Goal: Task Accomplishment & Management: Complete application form

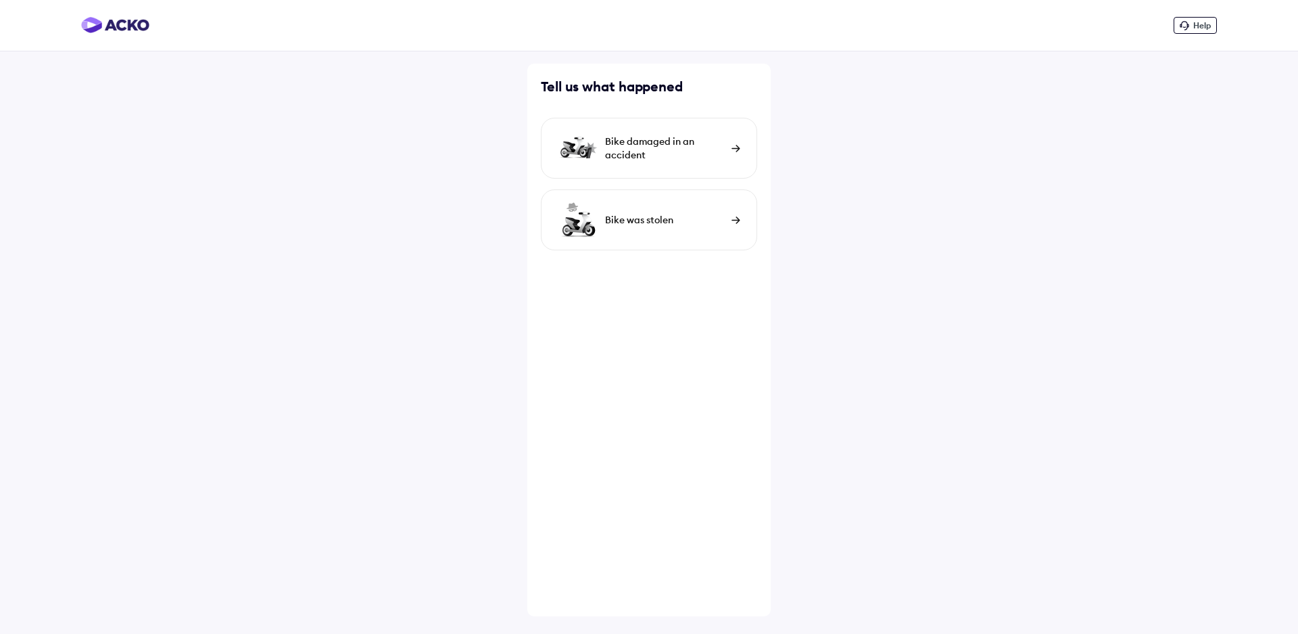
click at [730, 148] on div "Bike damaged in an accident" at bounding box center [649, 148] width 216 height 61
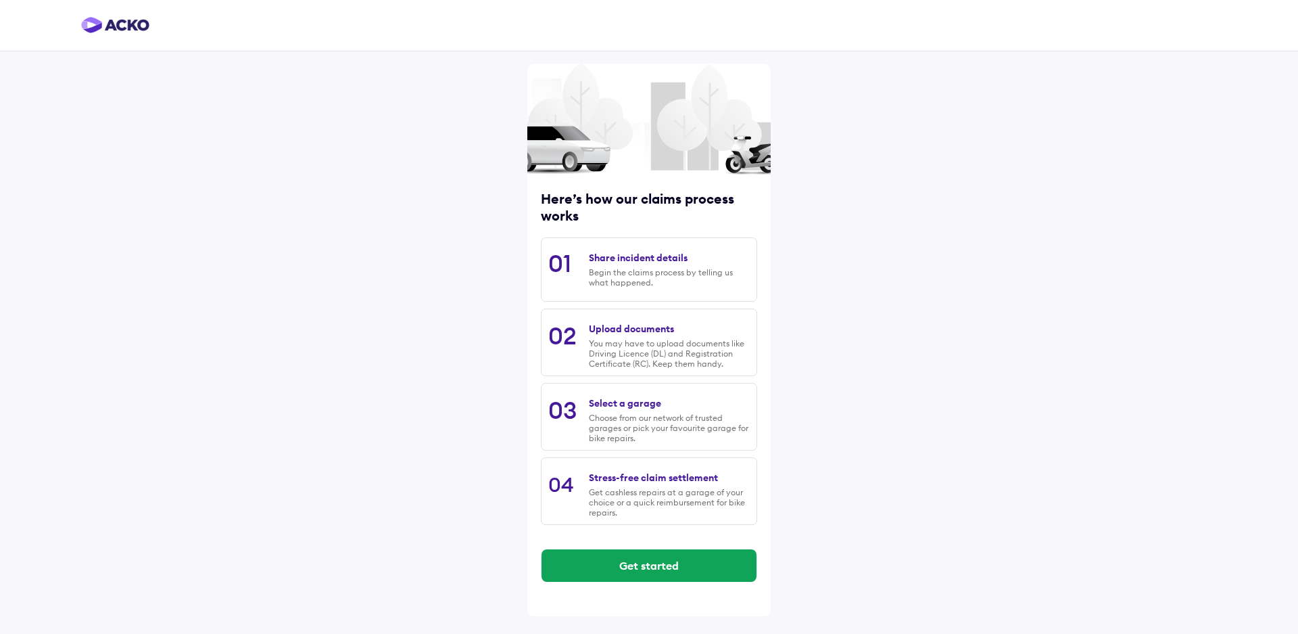
click at [669, 278] on div "Begin the claims process by telling us what happened." at bounding box center [669, 277] width 161 height 20
click at [655, 564] on button "Get started" at bounding box center [649, 565] width 215 height 32
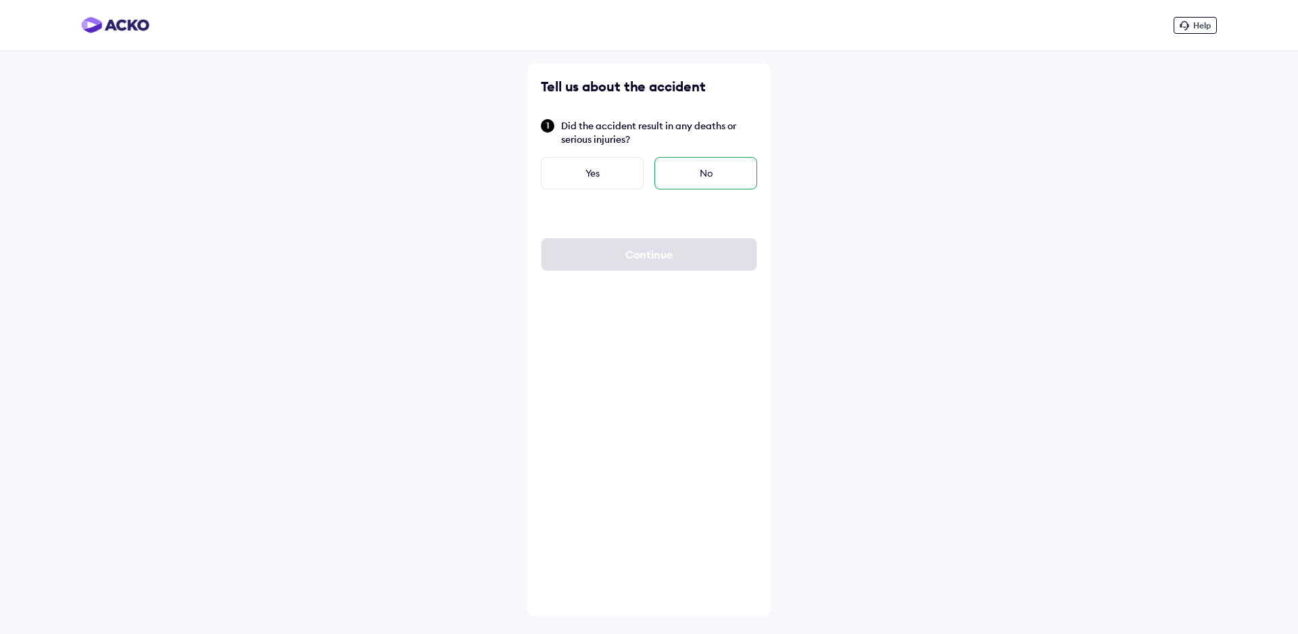
click at [721, 172] on div "No" at bounding box center [706, 173] width 103 height 32
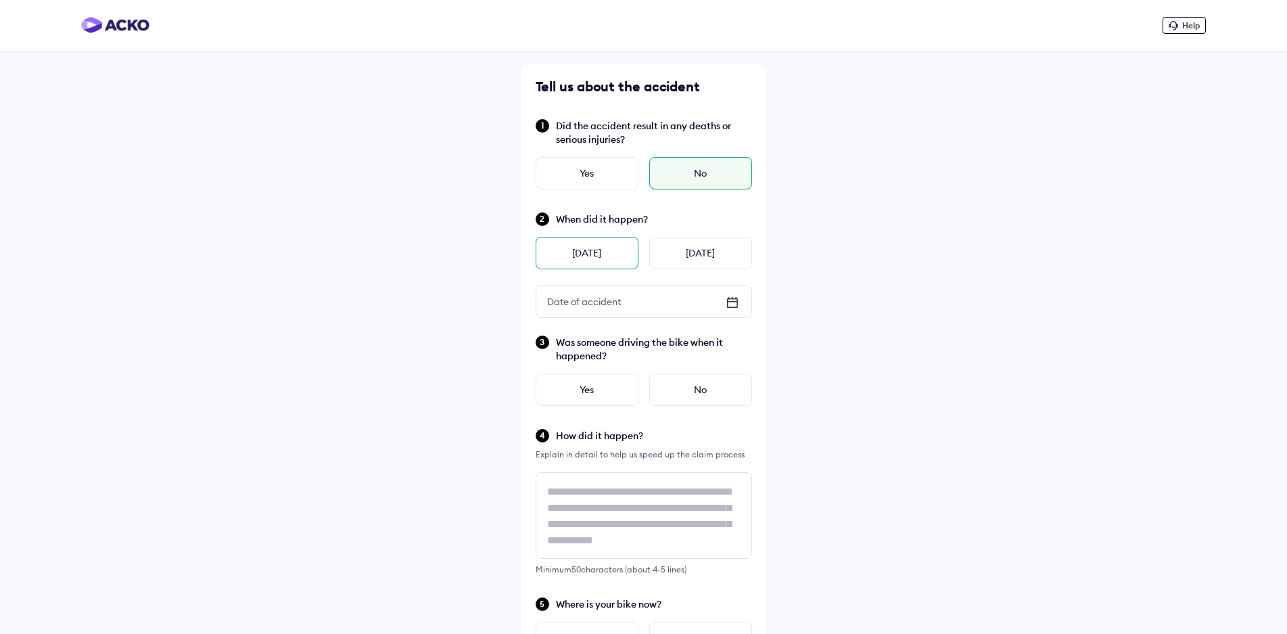
click at [611, 256] on div "[DATE]" at bounding box center [587, 253] width 103 height 32
click at [582, 382] on div "Yes" at bounding box center [587, 389] width 103 height 32
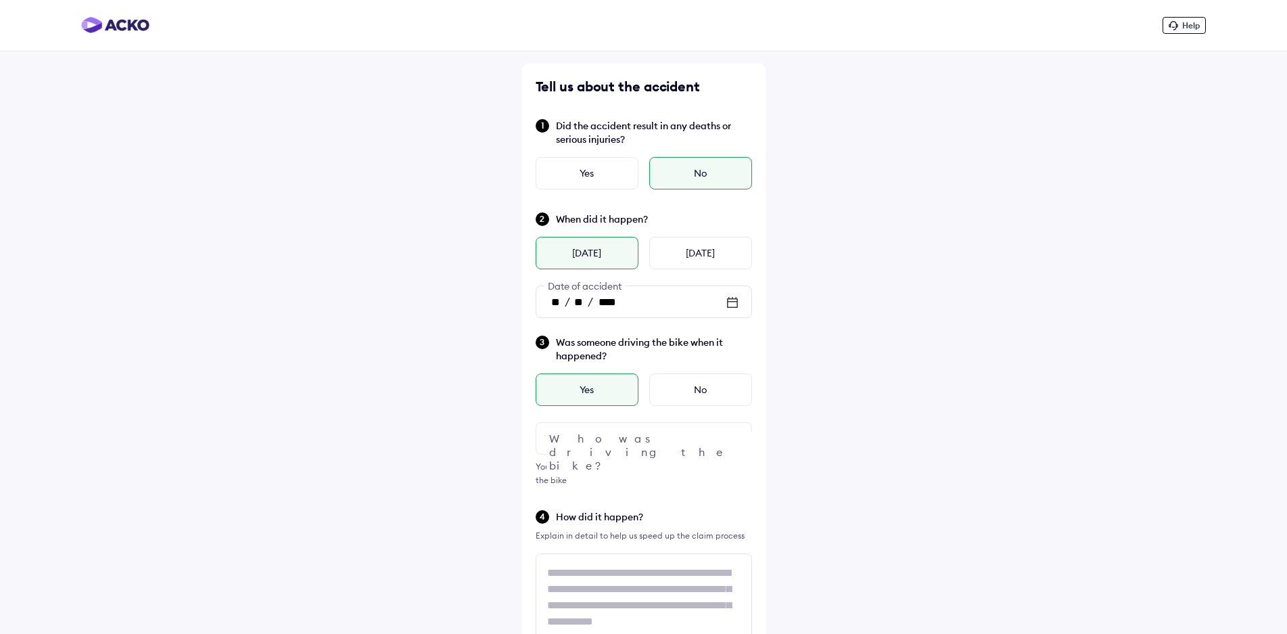
click at [734, 441] on img at bounding box center [732, 438] width 16 height 16
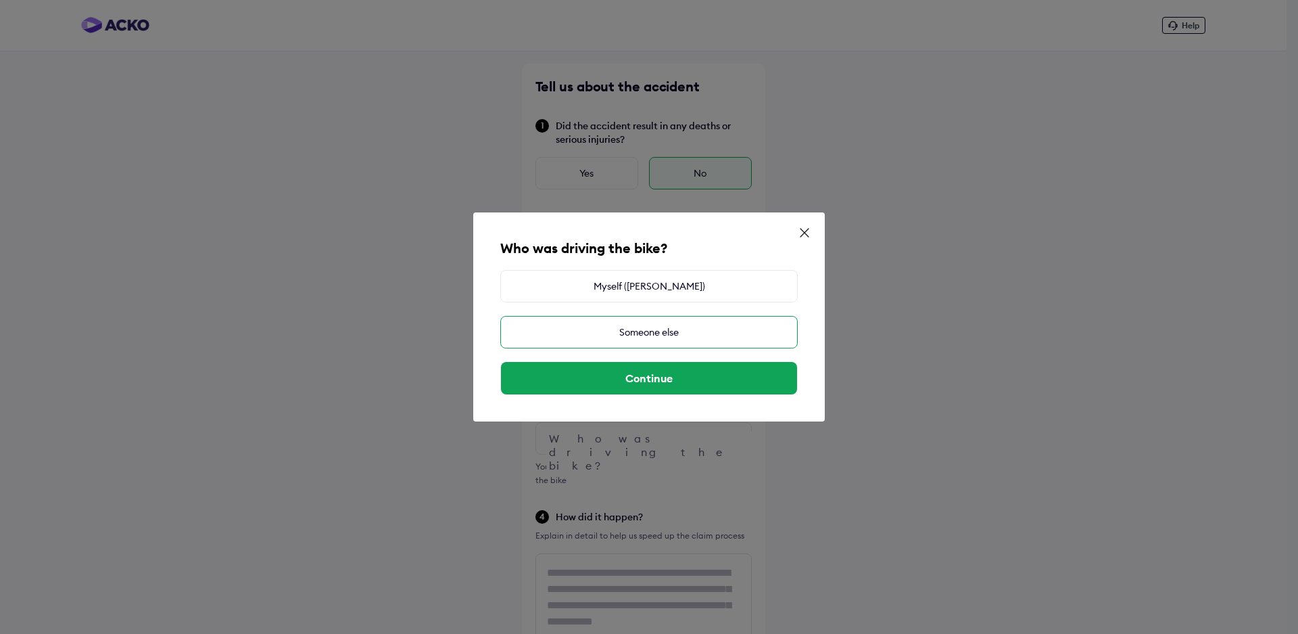
click at [658, 333] on div "Someone else" at bounding box center [649, 332] width 298 height 32
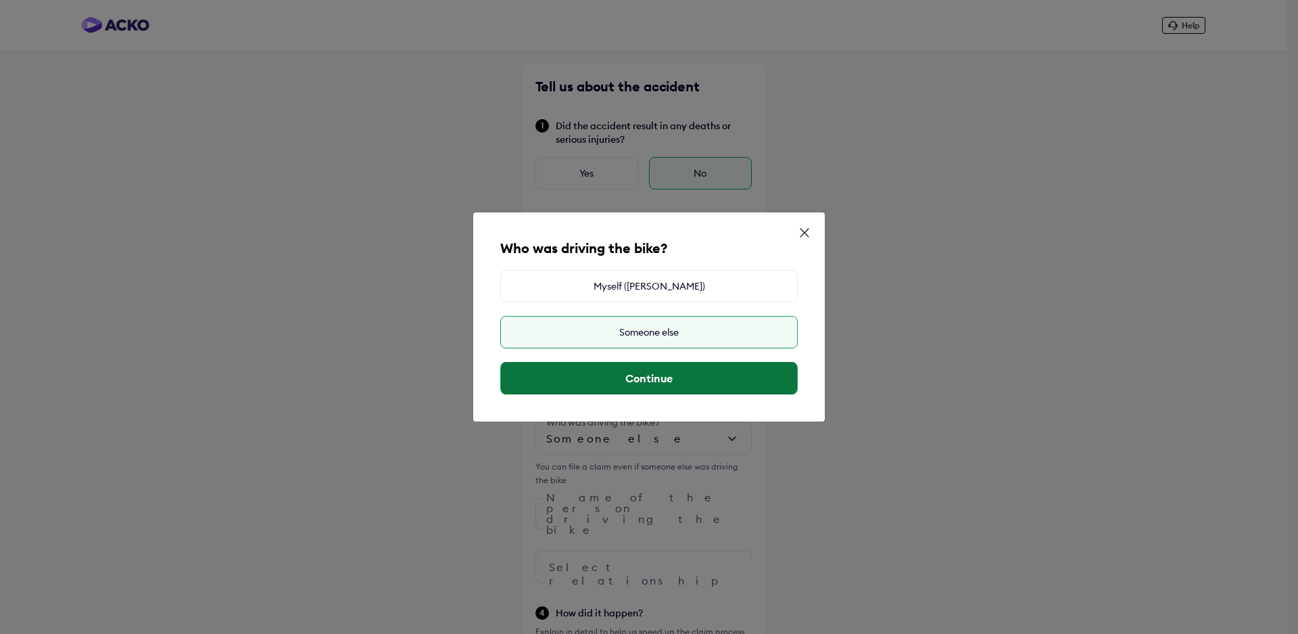
click at [653, 374] on button "Continue" at bounding box center [649, 378] width 296 height 32
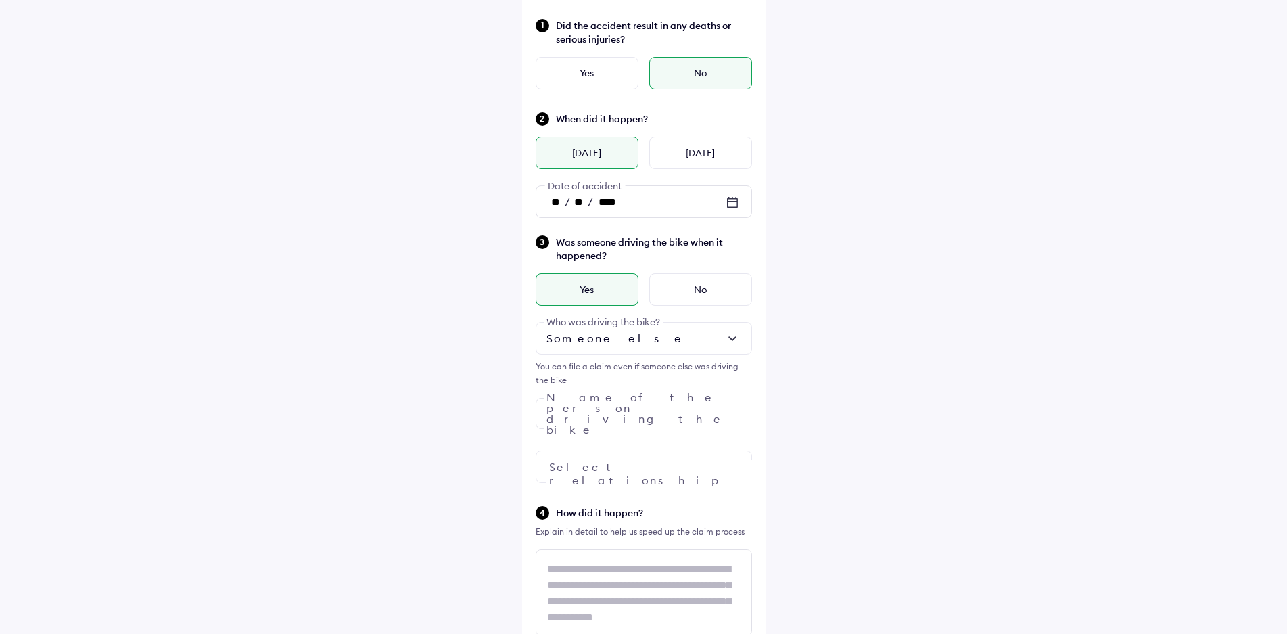
scroll to position [135, 0]
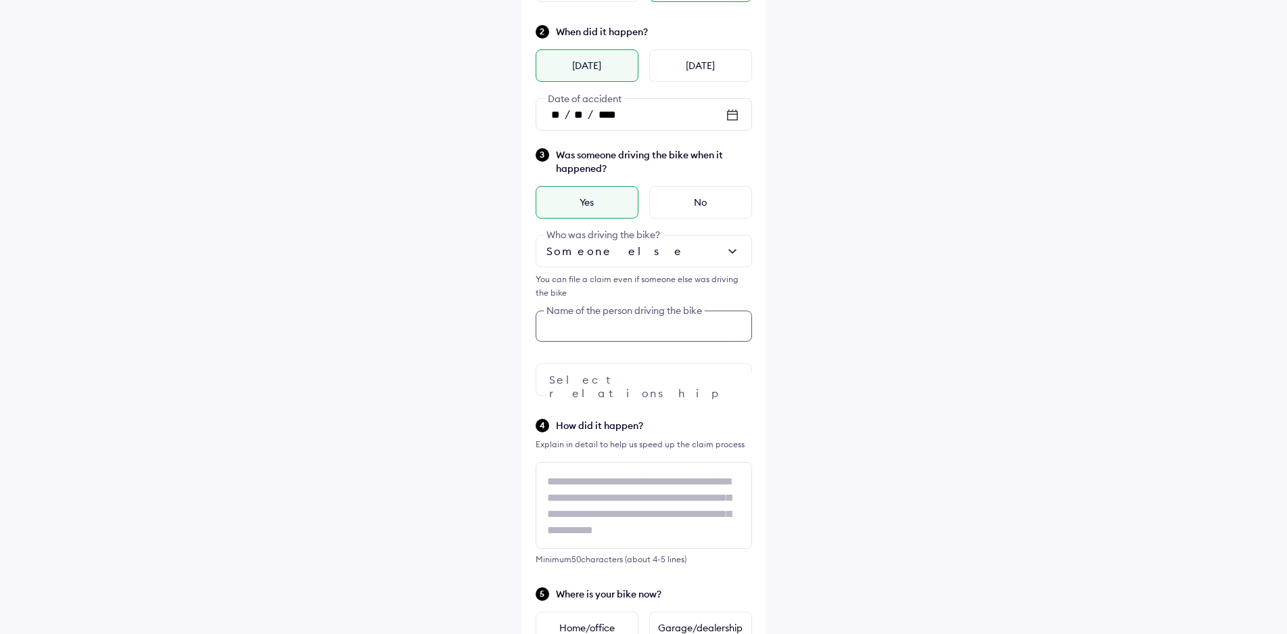
click at [684, 376] on div "Was someone driving the bike when it happened? Yes No Someone else Who was driv…" at bounding box center [644, 271] width 216 height 249
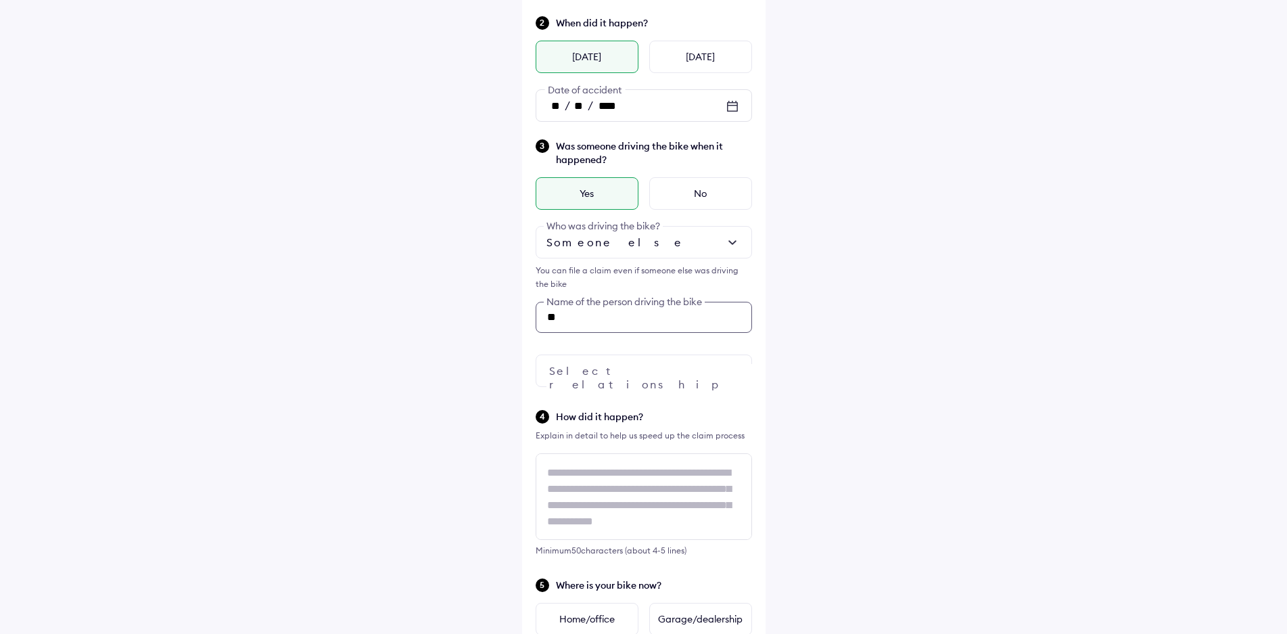
type input "*"
type input "**********"
click at [719, 364] on div at bounding box center [644, 370] width 216 height 32
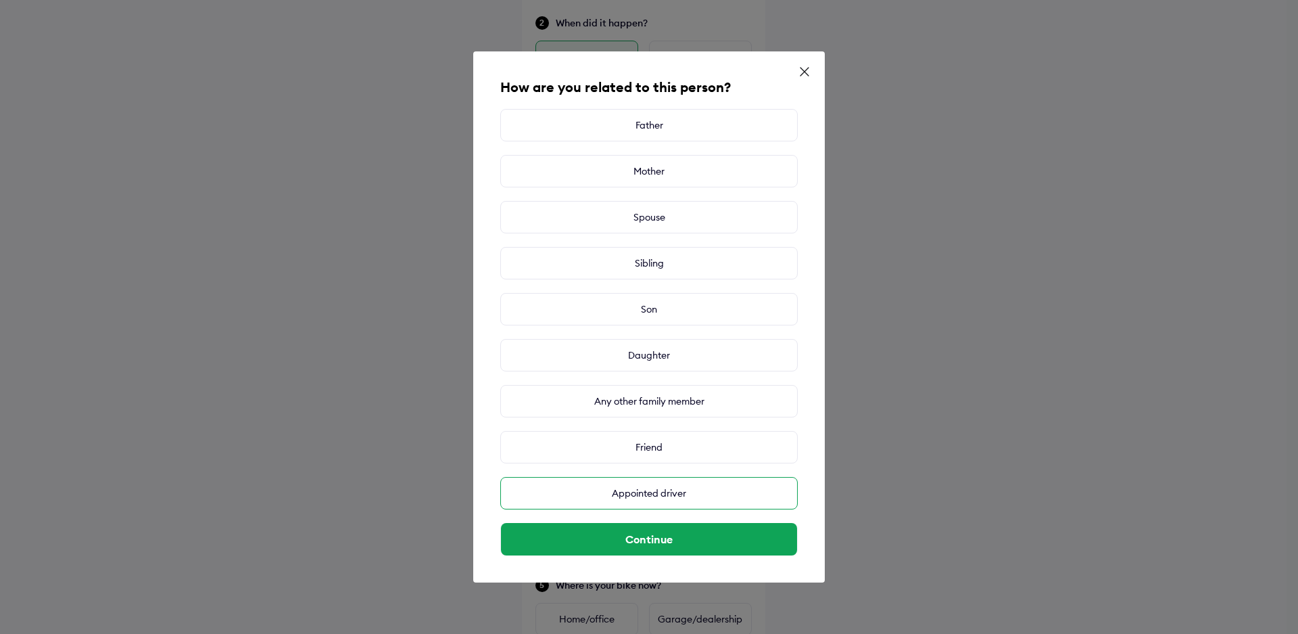
click at [719, 491] on div "Appointed driver" at bounding box center [649, 493] width 298 height 32
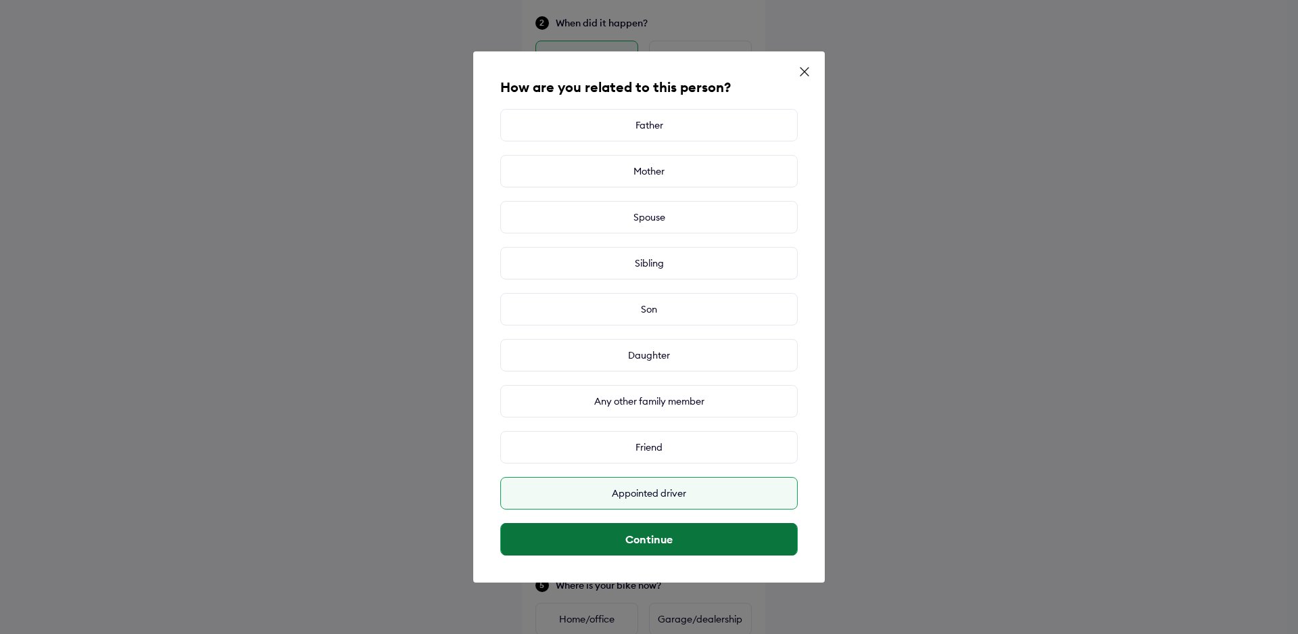
click at [663, 546] on button "Continue" at bounding box center [649, 539] width 296 height 32
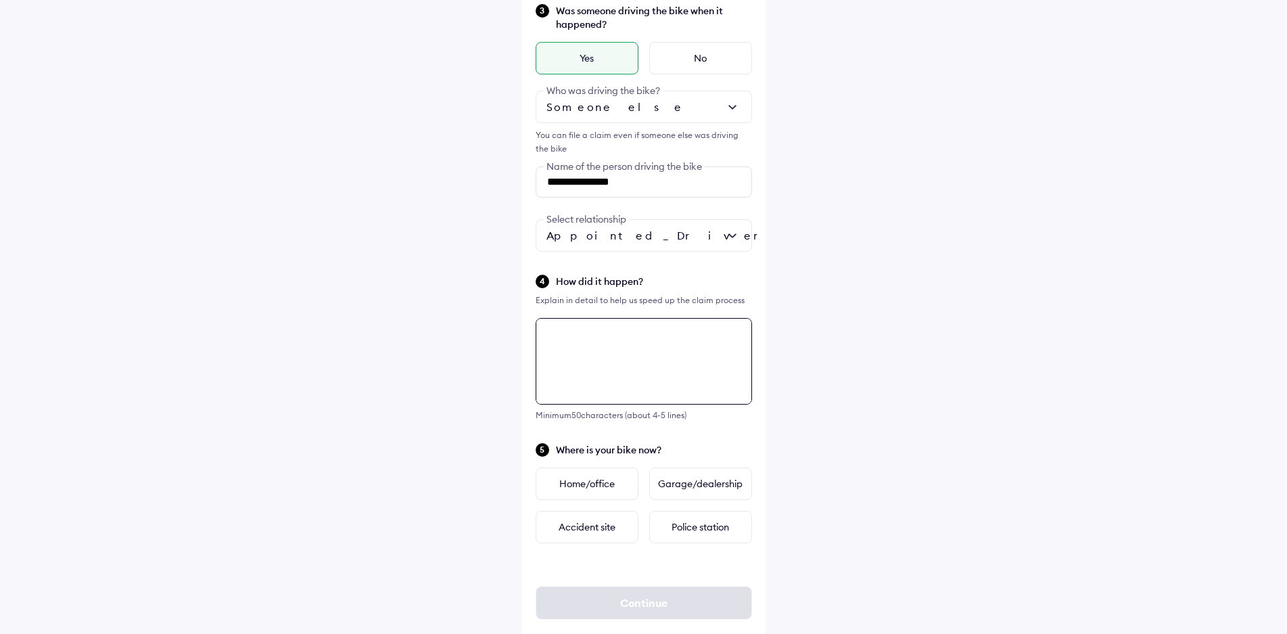
scroll to position [357, 0]
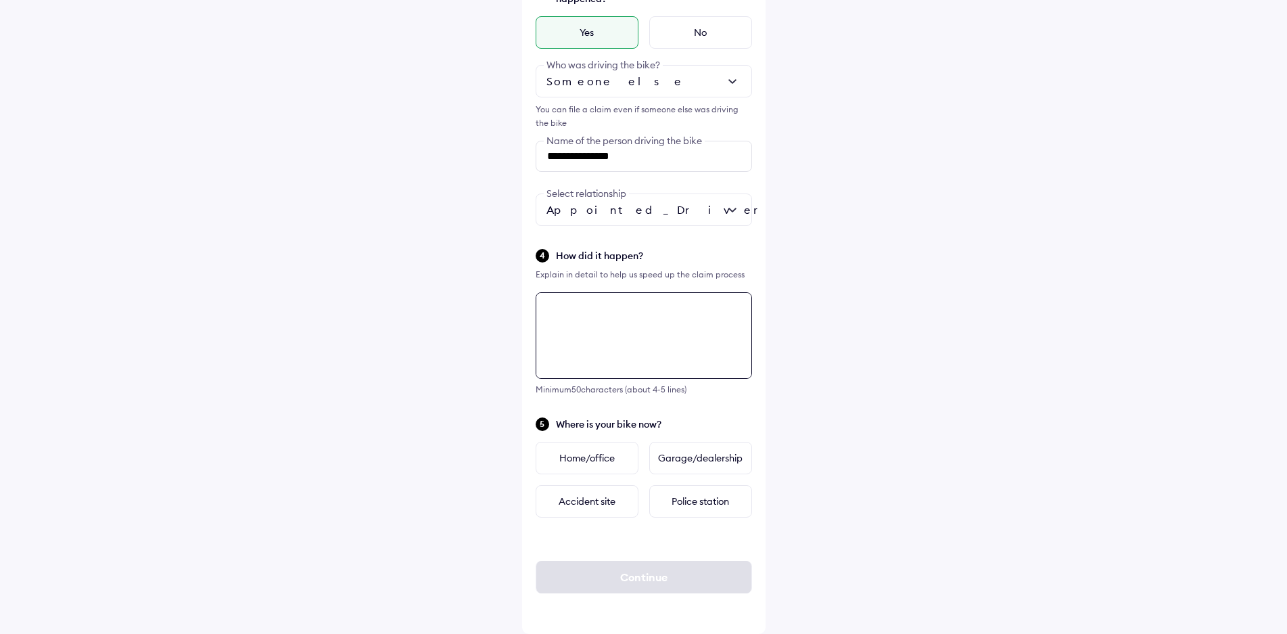
click at [670, 331] on textarea at bounding box center [644, 335] width 216 height 87
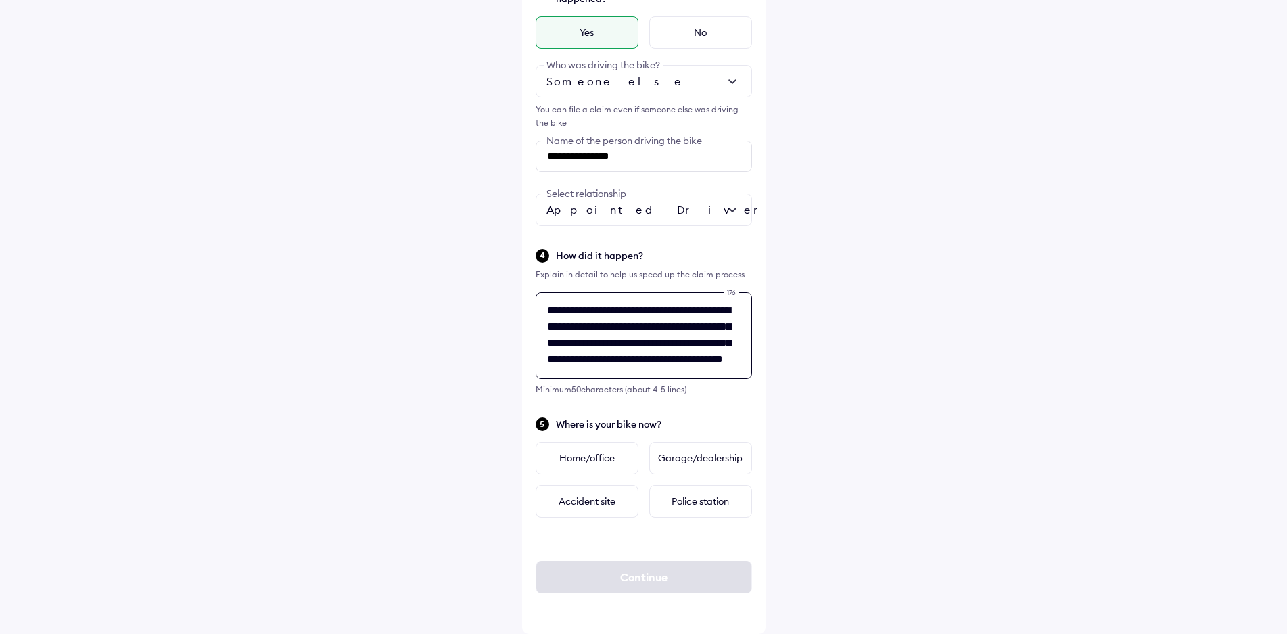
scroll to position [22, 0]
type textarea "**********"
click at [598, 459] on div "Home/office" at bounding box center [587, 458] width 103 height 32
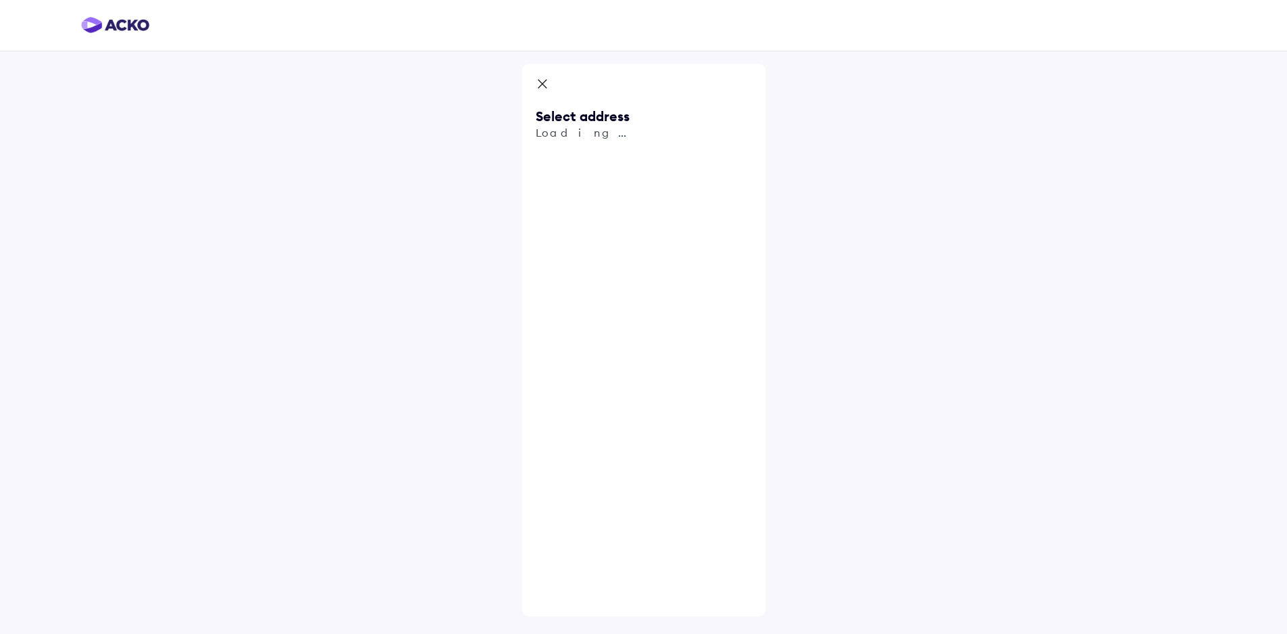
scroll to position [0, 0]
click at [682, 156] on input "text" at bounding box center [649, 157] width 216 height 31
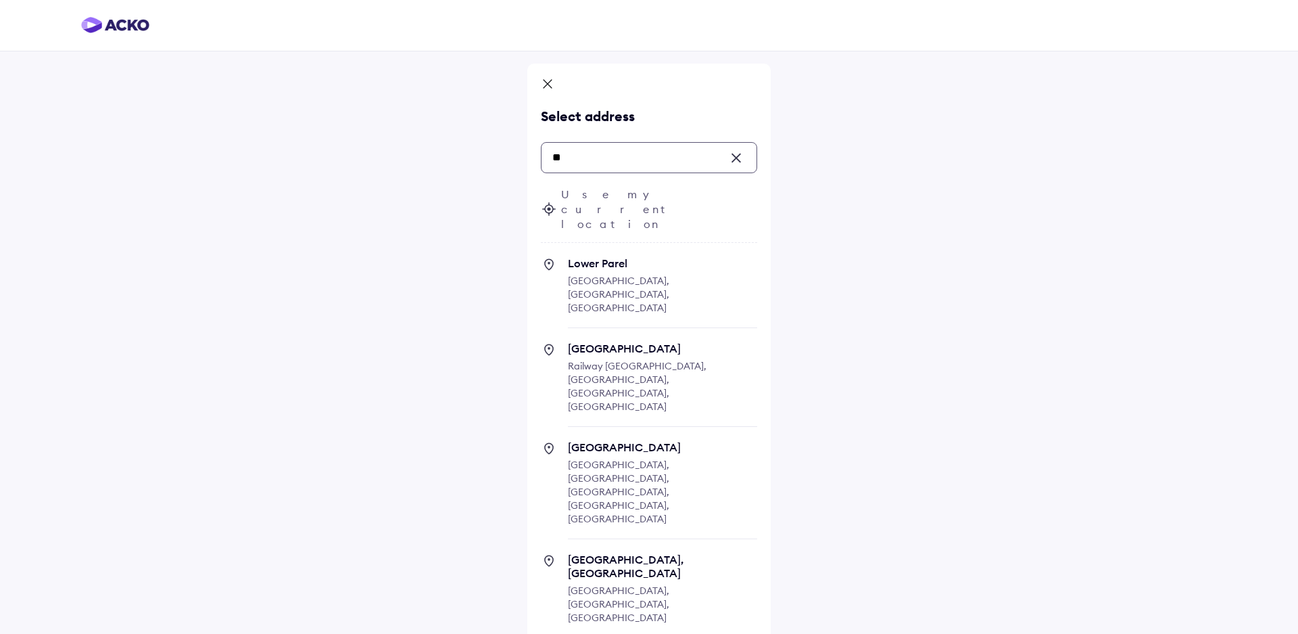
type input "*"
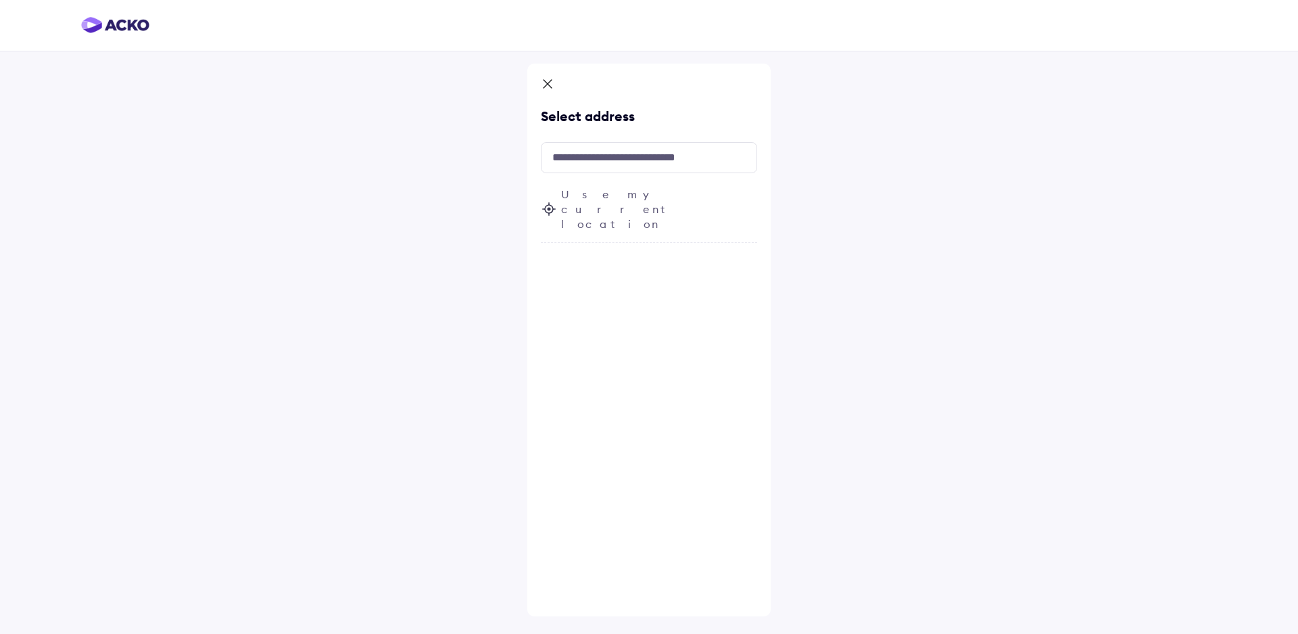
click at [637, 198] on span "Use my current location" at bounding box center [659, 209] width 196 height 45
click at [695, 153] on input "text" at bounding box center [649, 157] width 216 height 31
click at [606, 192] on span "Fetching your current location..." at bounding box center [659, 209] width 196 height 45
click at [627, 152] on input "text" at bounding box center [649, 157] width 216 height 31
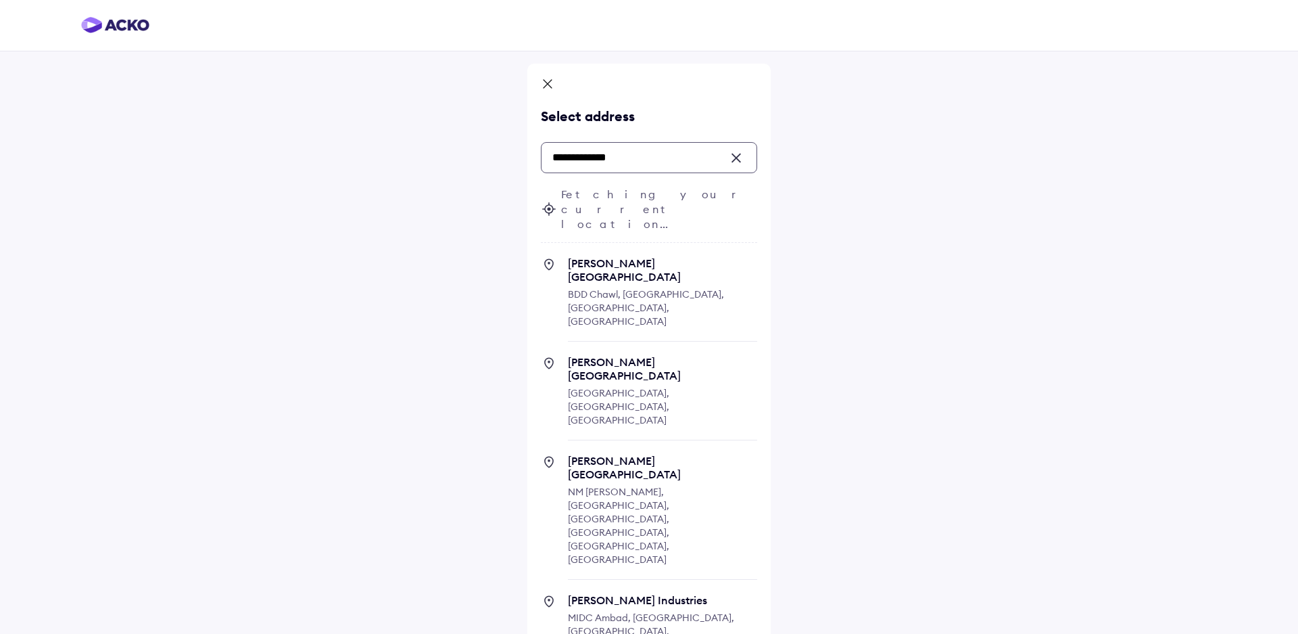
drag, startPoint x: 686, startPoint y: 256, endPoint x: 913, endPoint y: 447, distance: 296.6
click at [913, 447] on div "**********" at bounding box center [649, 401] width 1298 height 803
click at [634, 485] on span "NM [PERSON_NAME], [GEOGRAPHIC_DATA], [GEOGRAPHIC_DATA], [GEOGRAPHIC_DATA], [GEO…" at bounding box center [618, 525] width 101 height 80
type input "**********"
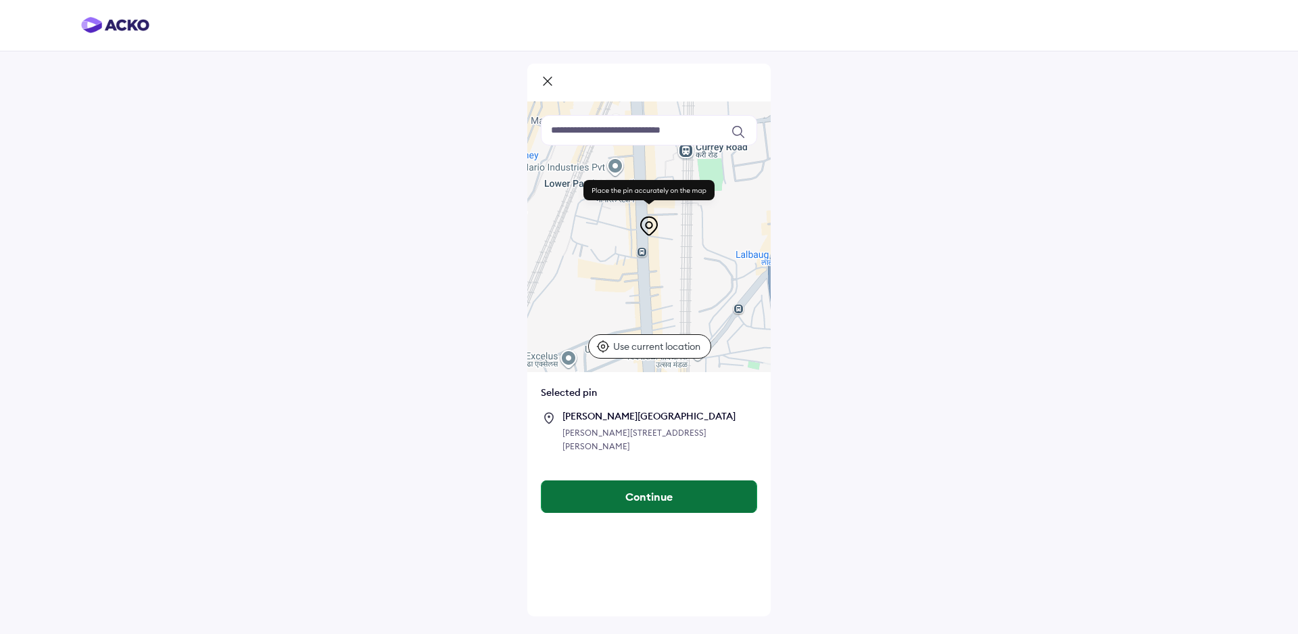
click at [667, 512] on button "Continue" at bounding box center [649, 496] width 215 height 32
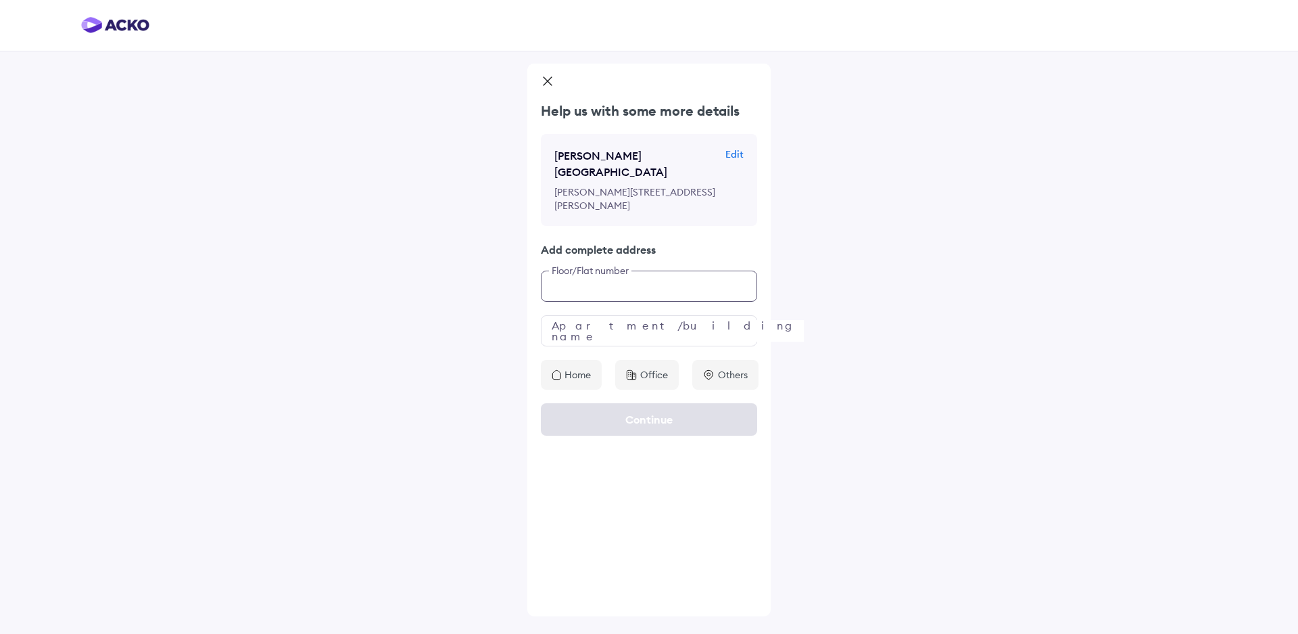
click at [663, 298] on input "text" at bounding box center [649, 285] width 216 height 31
type input "**********"
click at [624, 343] on input "text" at bounding box center [649, 330] width 216 height 31
type input "**********"
click at [642, 381] on p "Office" at bounding box center [654, 375] width 28 height 14
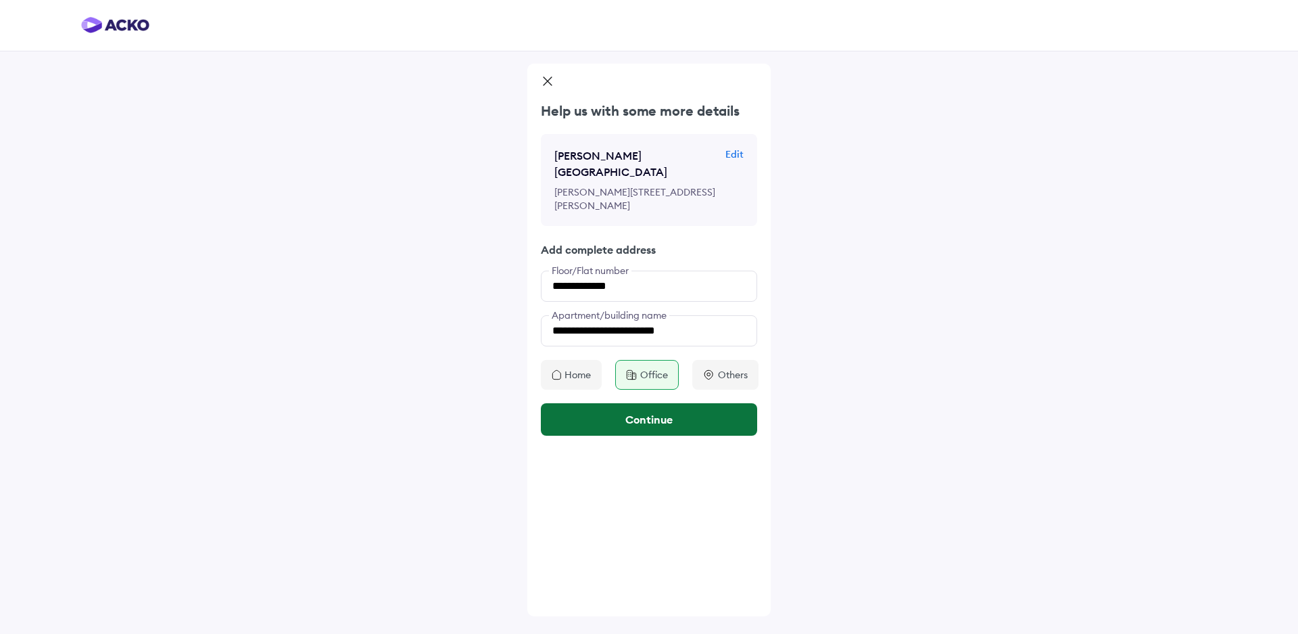
click at [667, 433] on button "Continue" at bounding box center [649, 419] width 216 height 32
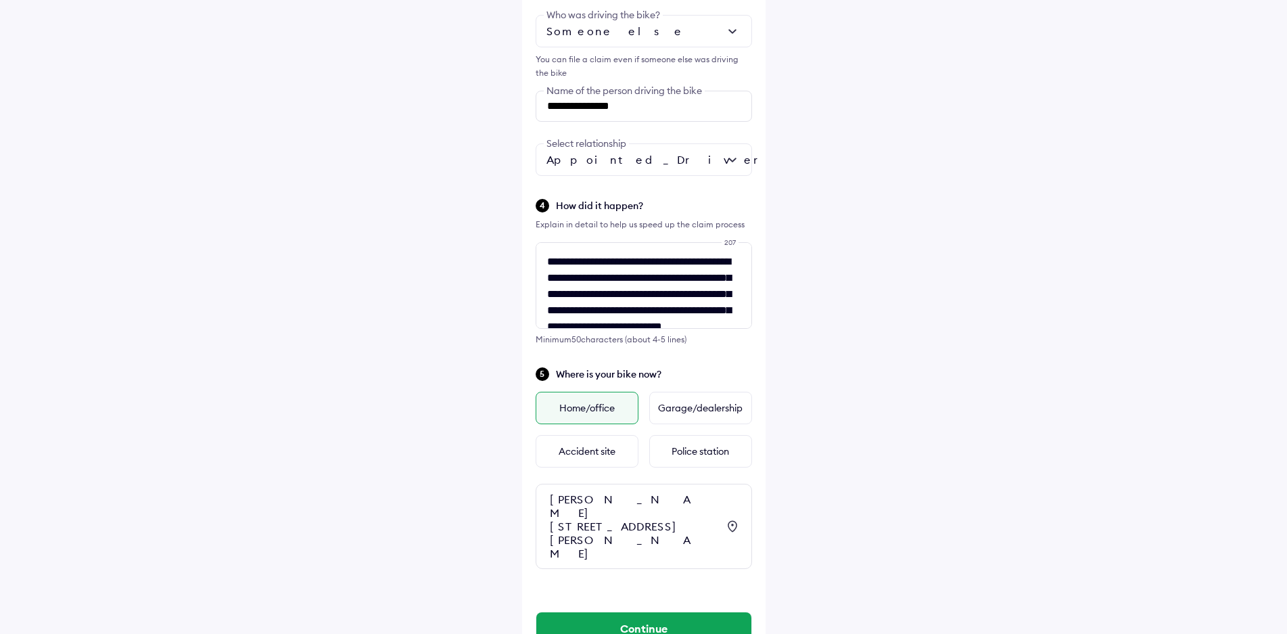
scroll to position [458, 0]
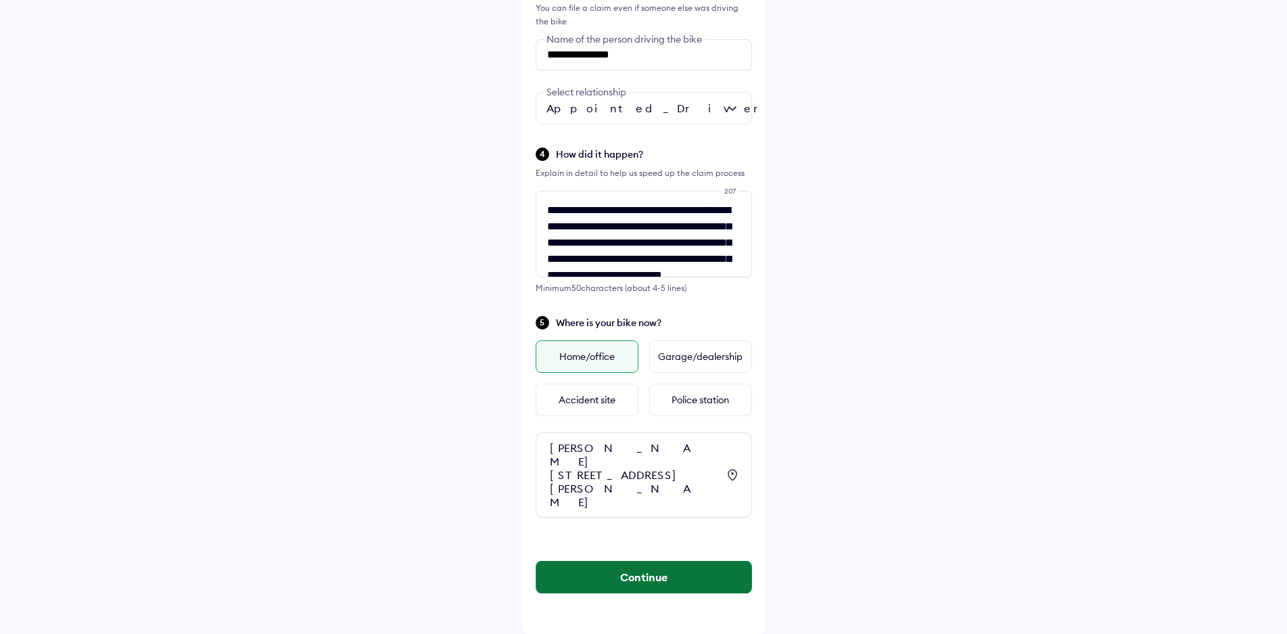
click at [642, 581] on button "Continue" at bounding box center [643, 577] width 215 height 32
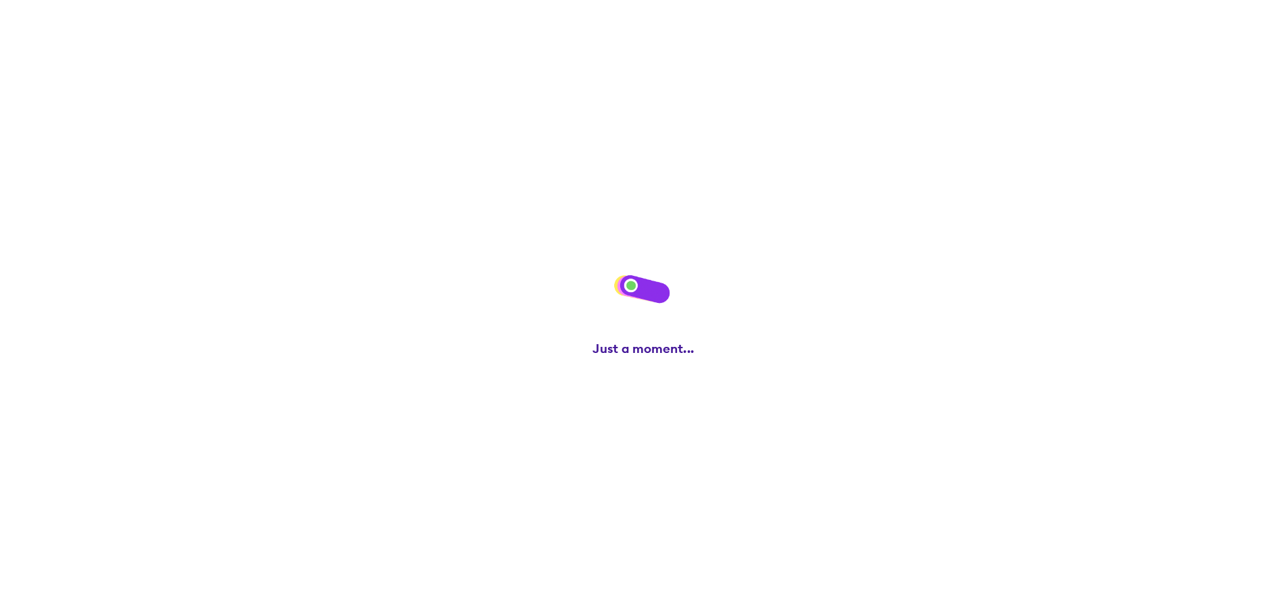
scroll to position [0, 0]
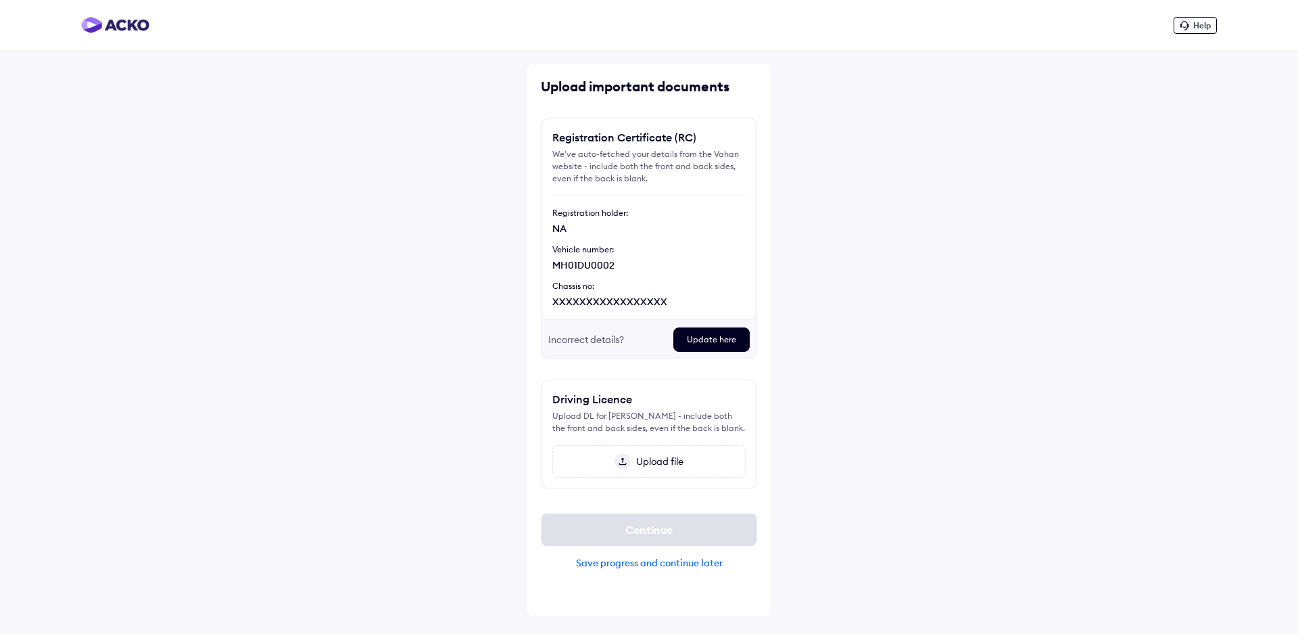
click at [714, 340] on div "Update here" at bounding box center [711, 339] width 76 height 24
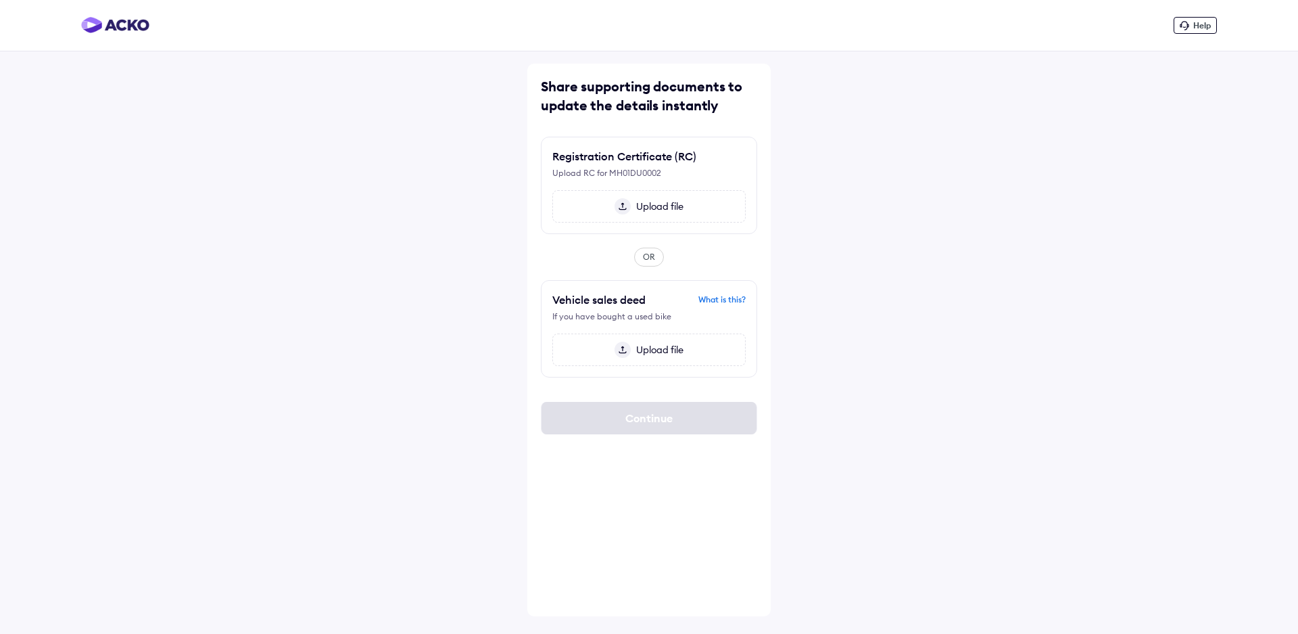
click at [649, 210] on span "Upload file" at bounding box center [657, 206] width 53 height 12
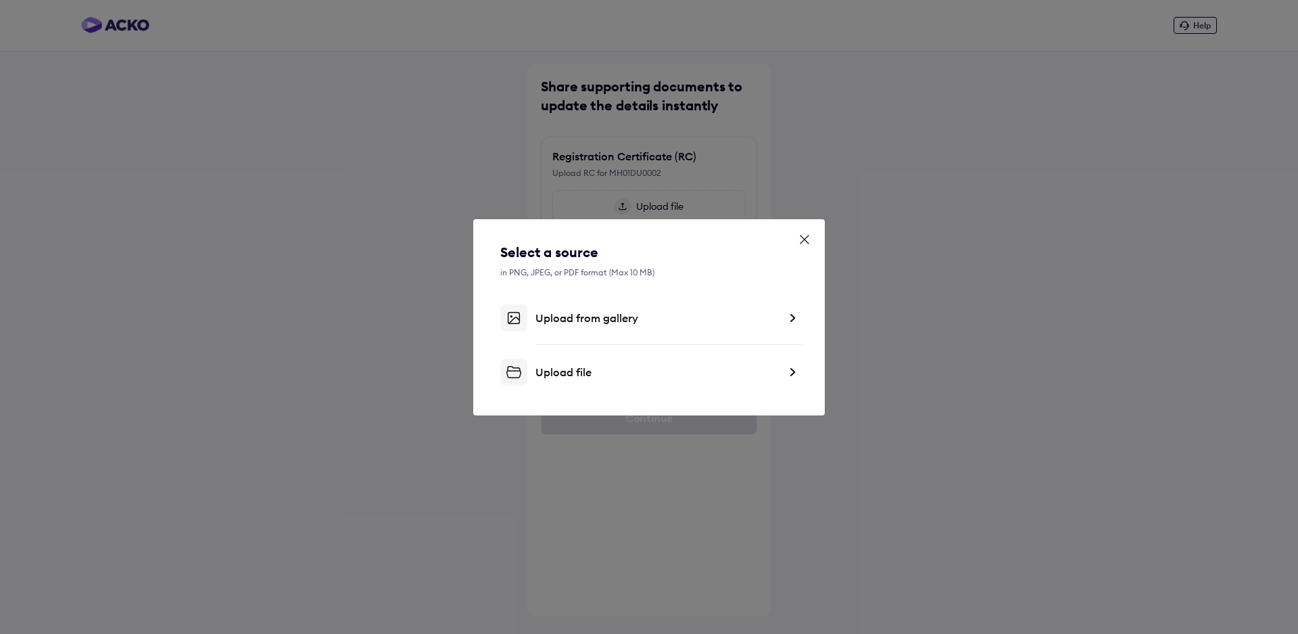
drag, startPoint x: 713, startPoint y: 375, endPoint x: 746, endPoint y: 457, distance: 88.6
click at [746, 457] on div "Select a source in PNG, JPEG, or PDF format (Max 10 MB) Upload from gallery Upl…" at bounding box center [649, 317] width 1298 height 634
click at [767, 318] on div "Upload from gallery" at bounding box center [657, 318] width 243 height 14
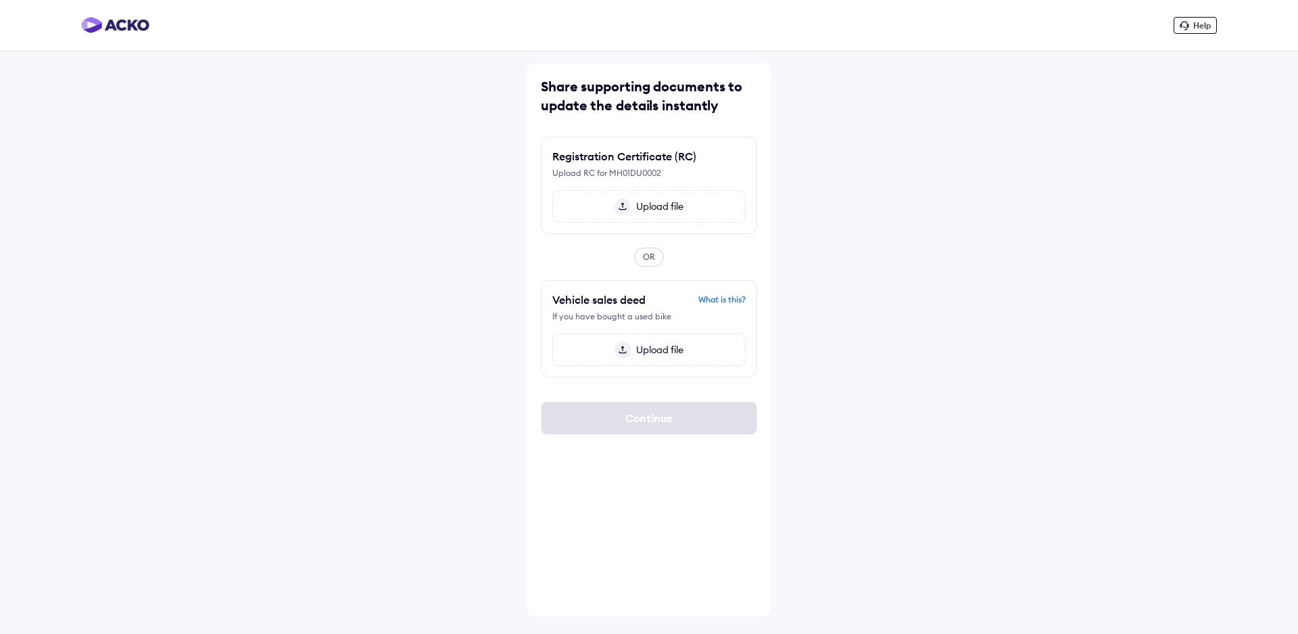
click at [627, 203] on img at bounding box center [623, 206] width 16 height 16
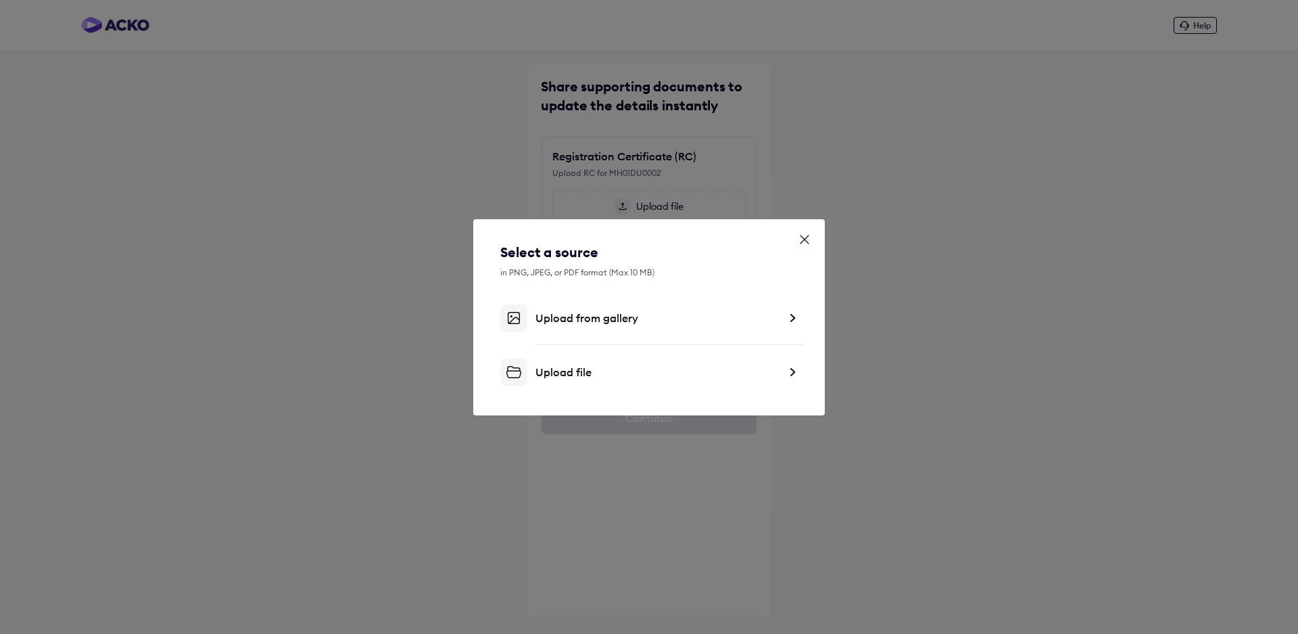
click at [655, 318] on div "Upload from gallery" at bounding box center [657, 318] width 243 height 14
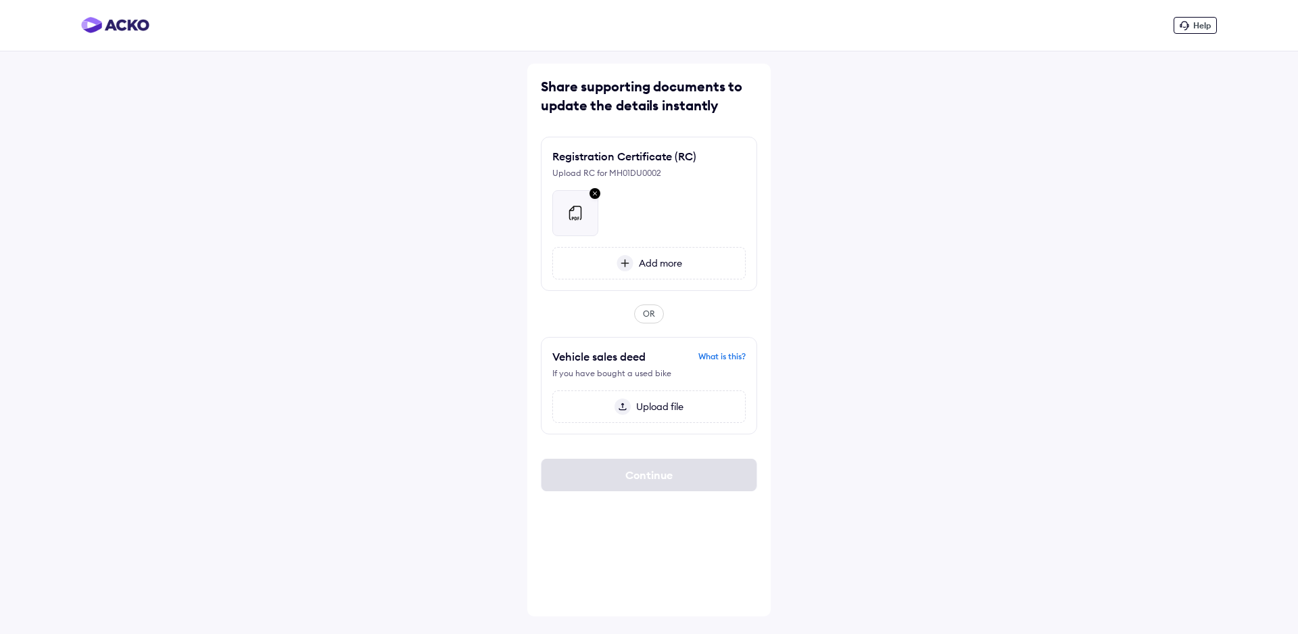
click at [729, 356] on div "What is this?" at bounding box center [721, 356] width 47 height 12
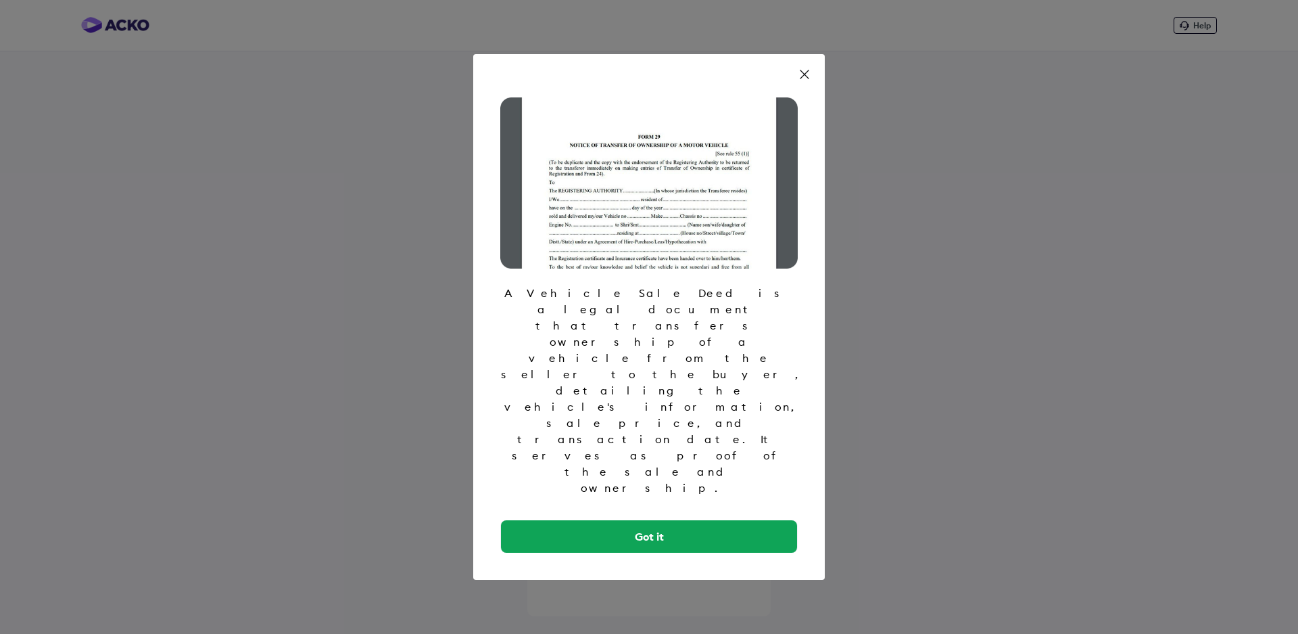
click at [799, 81] on icon at bounding box center [805, 75] width 14 height 14
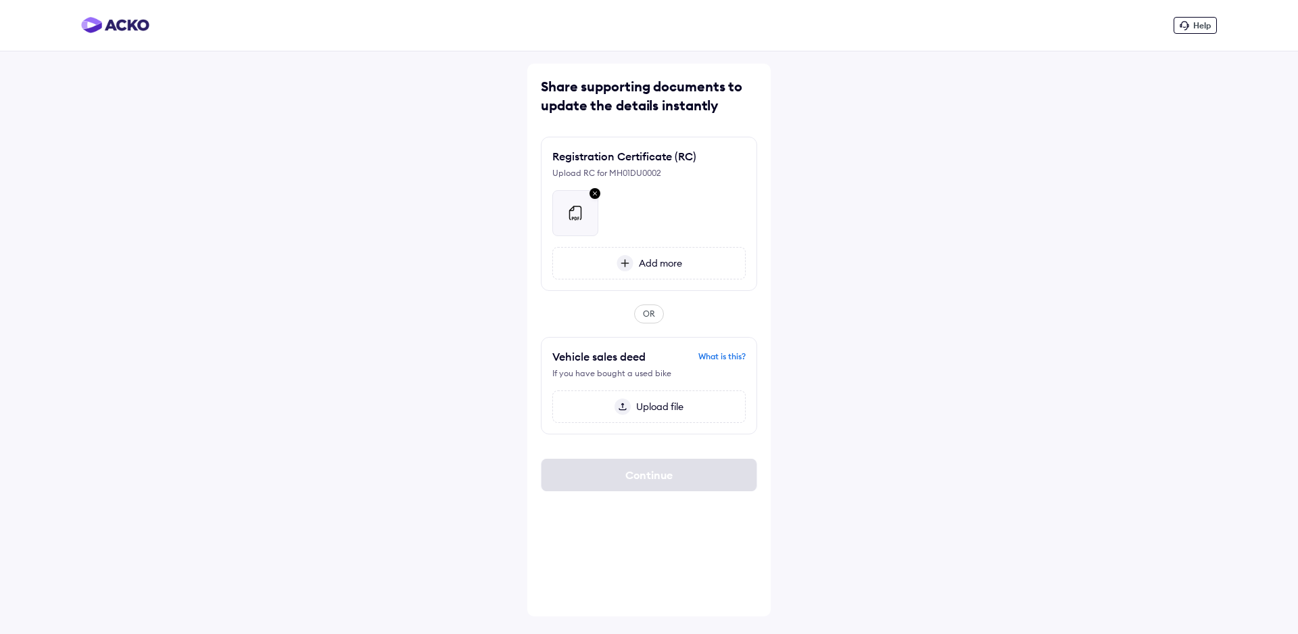
click at [667, 265] on span "Add more" at bounding box center [658, 263] width 49 height 12
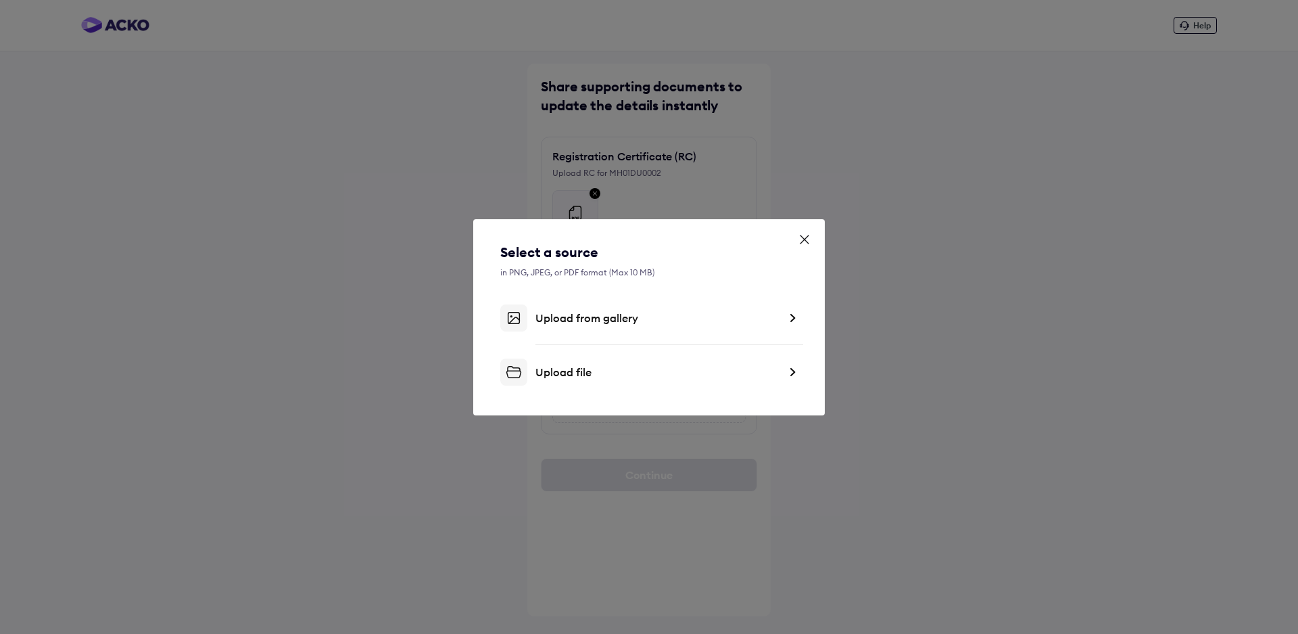
click at [742, 366] on div "Upload file" at bounding box center [657, 372] width 243 height 14
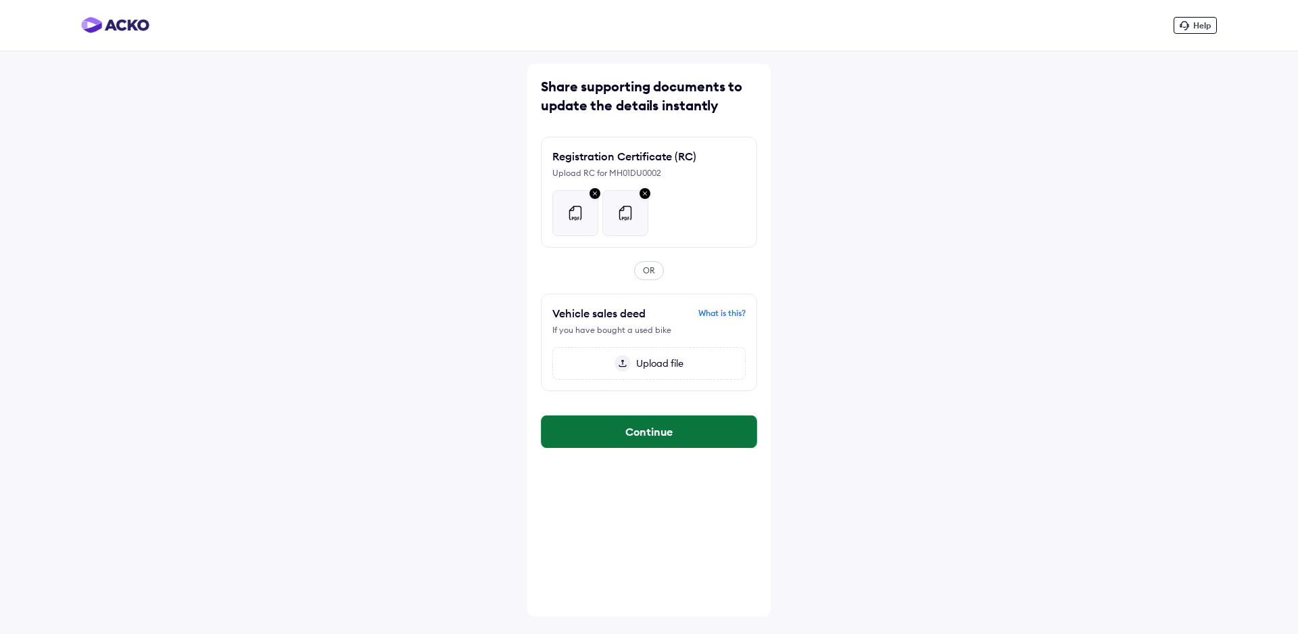
click at [652, 431] on button "Continue" at bounding box center [649, 431] width 215 height 32
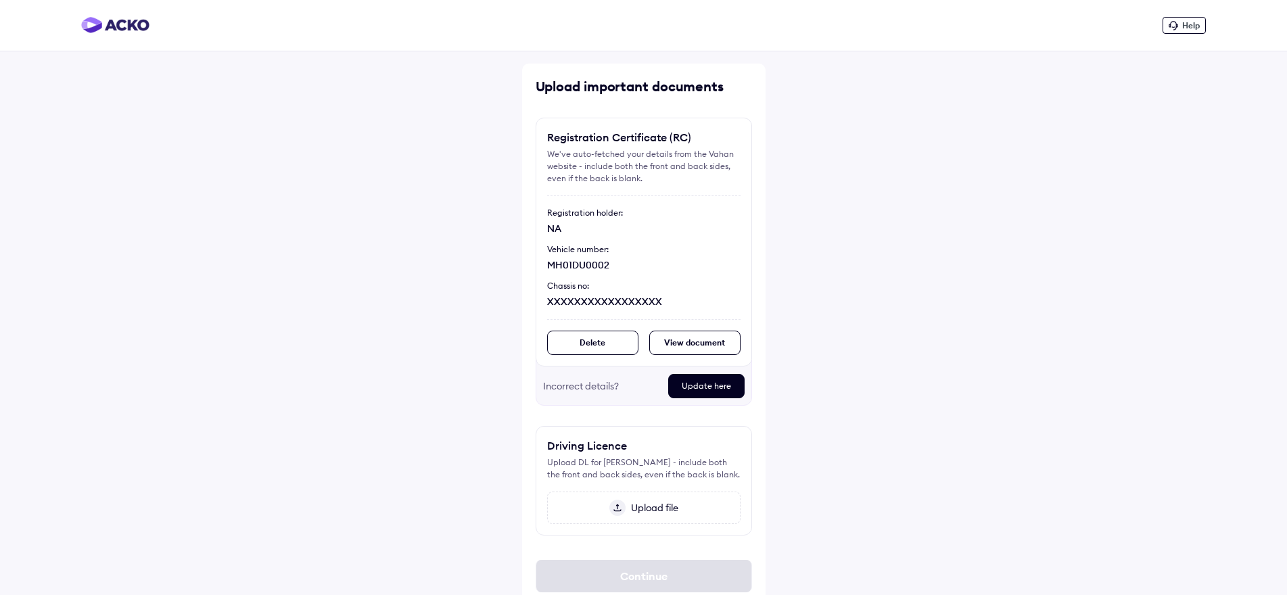
click at [644, 508] on span "Upload file" at bounding box center [651, 508] width 53 height 12
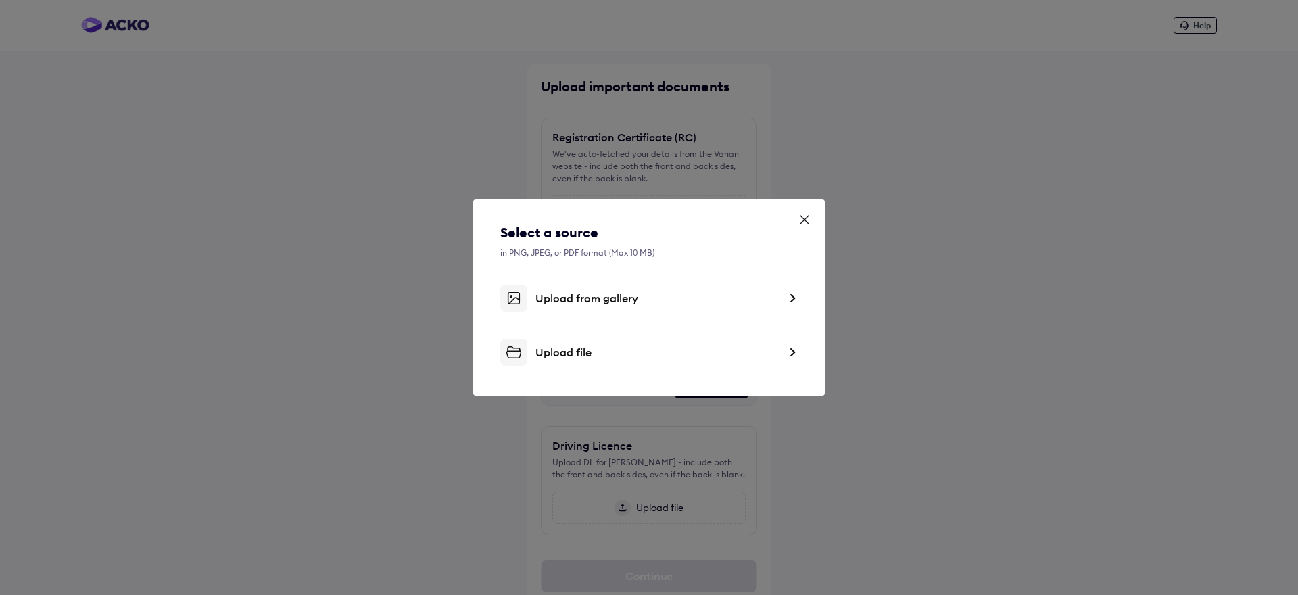
click at [695, 304] on div "Upload from gallery" at bounding box center [657, 298] width 243 height 14
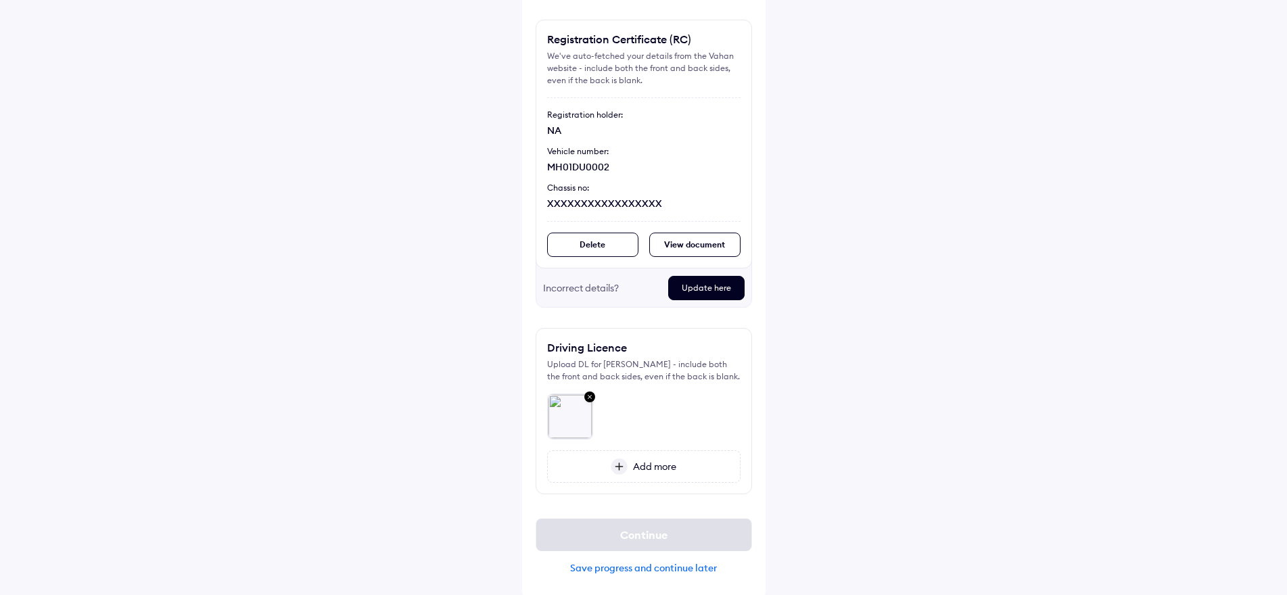
scroll to position [101, 0]
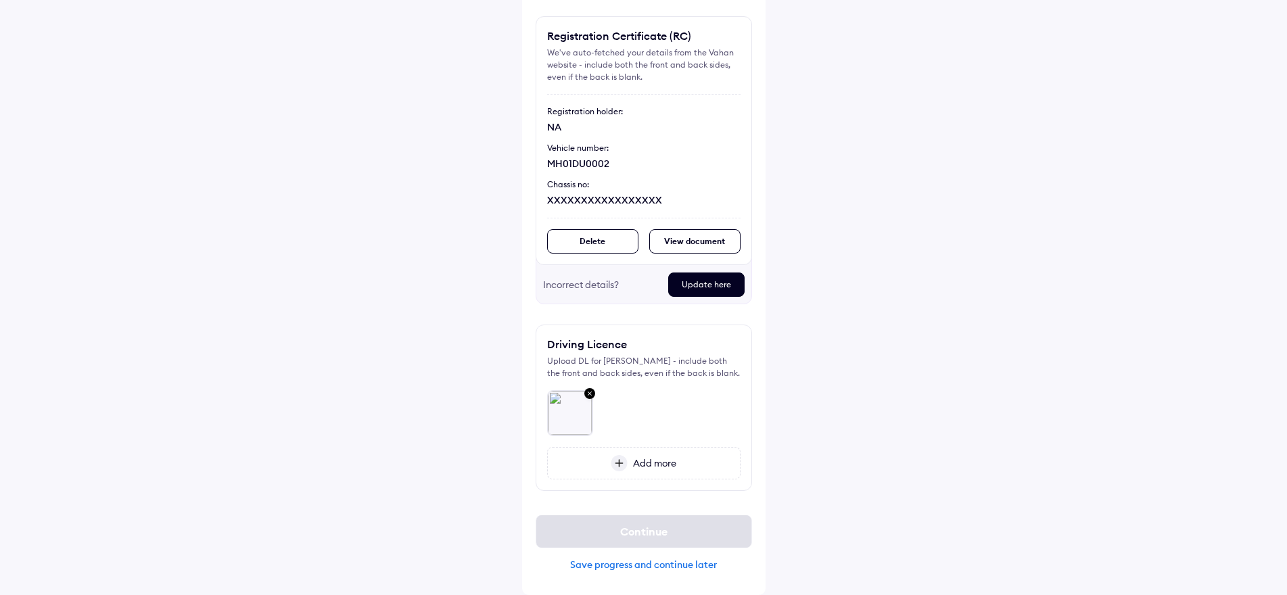
click at [652, 462] on span "Add more" at bounding box center [651, 463] width 49 height 12
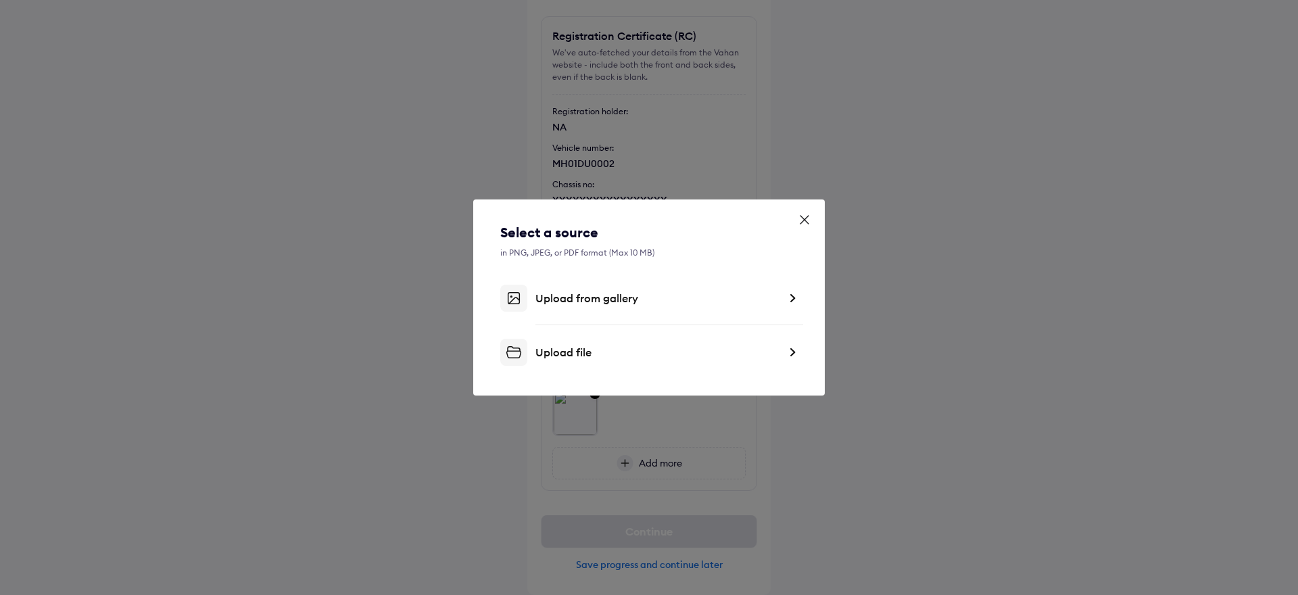
click at [722, 289] on div "Upload from gallery" at bounding box center [649, 298] width 298 height 27
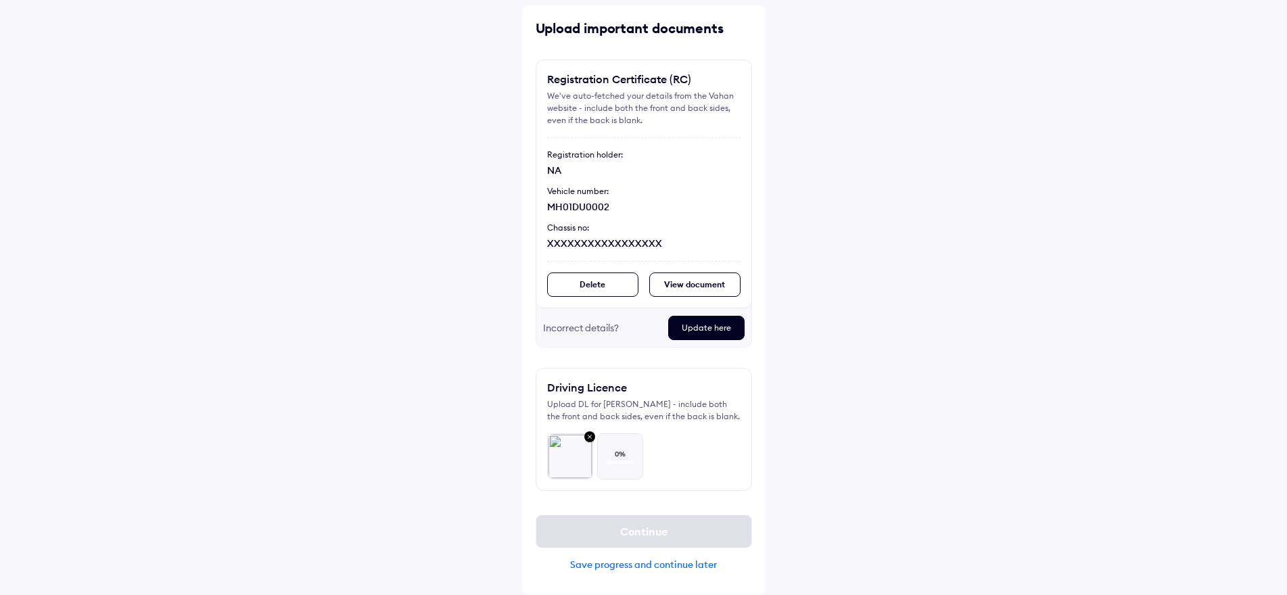
scroll to position [58, 0]
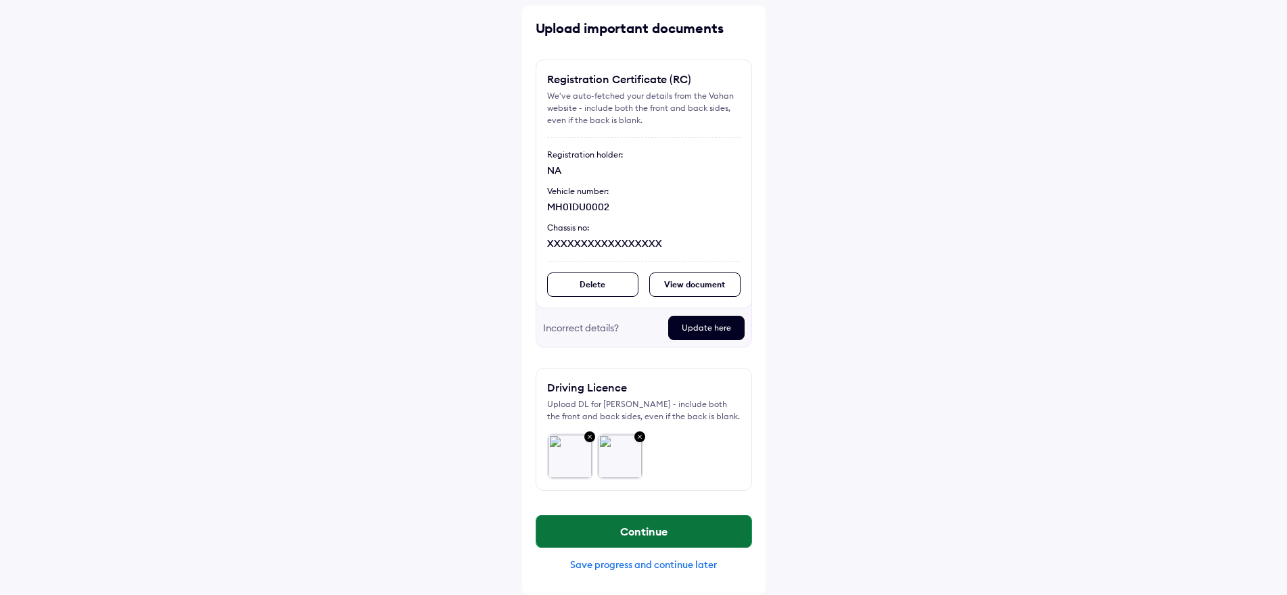
click at [657, 533] on button "Continue" at bounding box center [643, 531] width 215 height 32
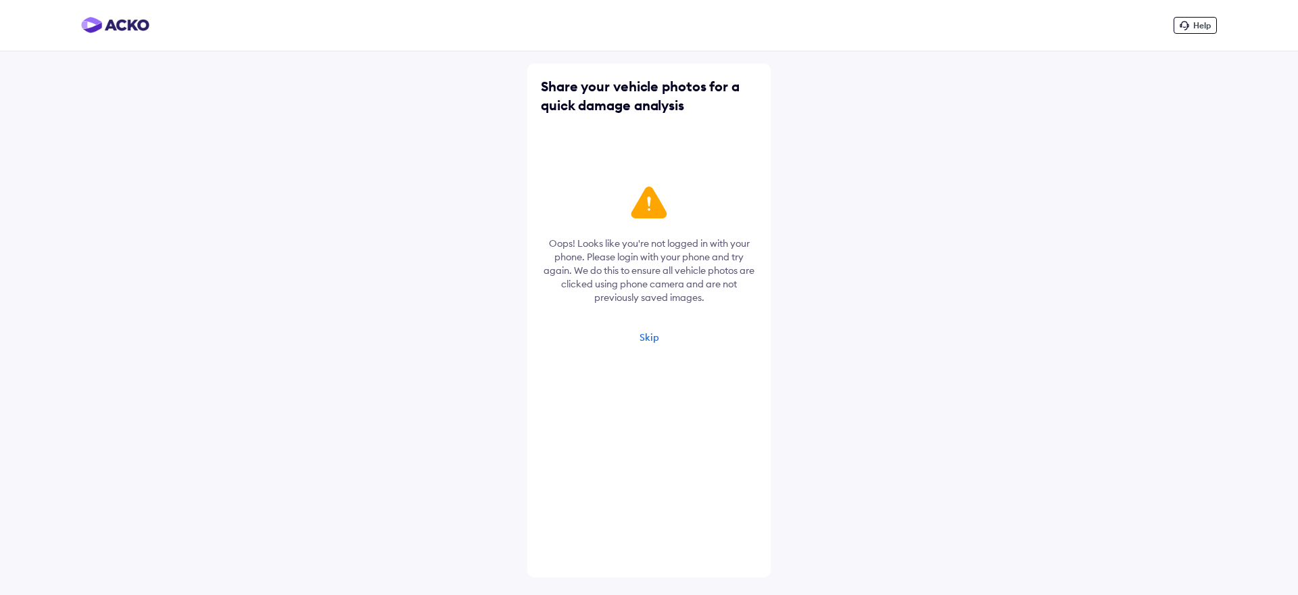
click at [652, 339] on div "Skip" at bounding box center [650, 337] width 20 height 12
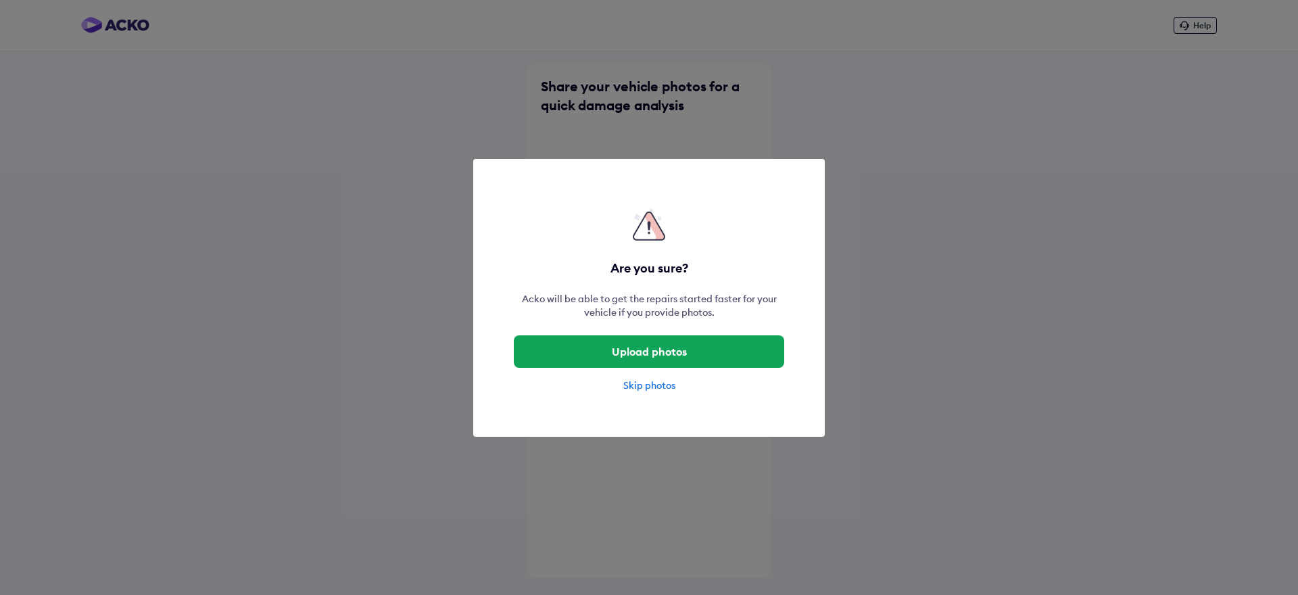
click at [635, 387] on div "Skip photos" at bounding box center [649, 386] width 270 height 14
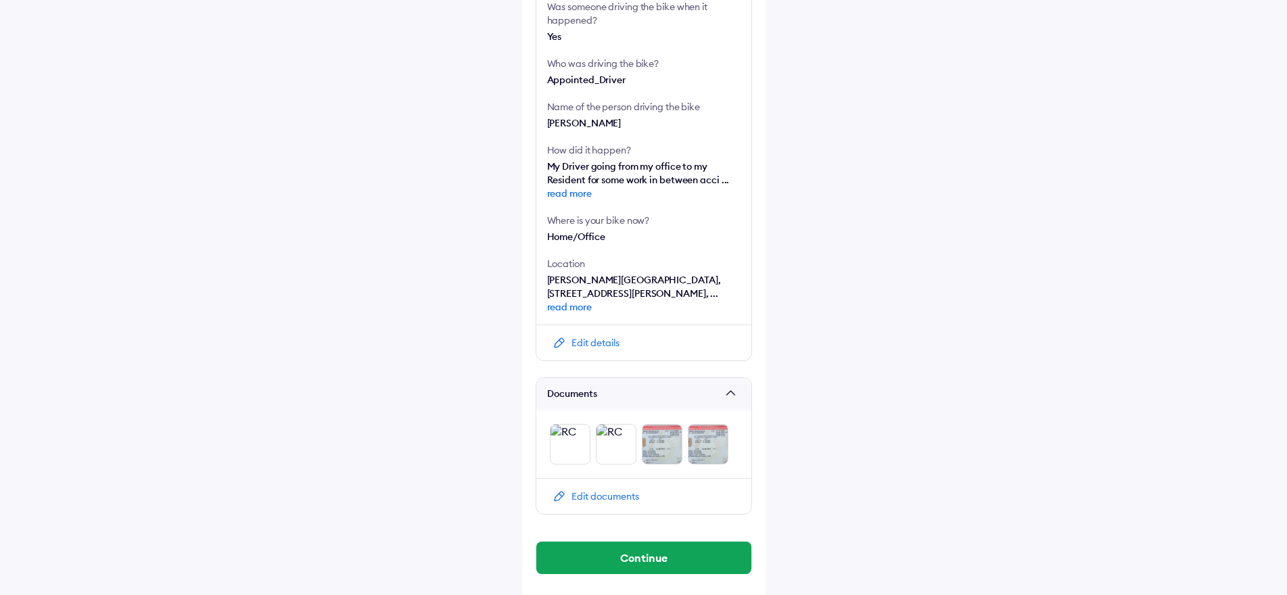
scroll to position [378, 0]
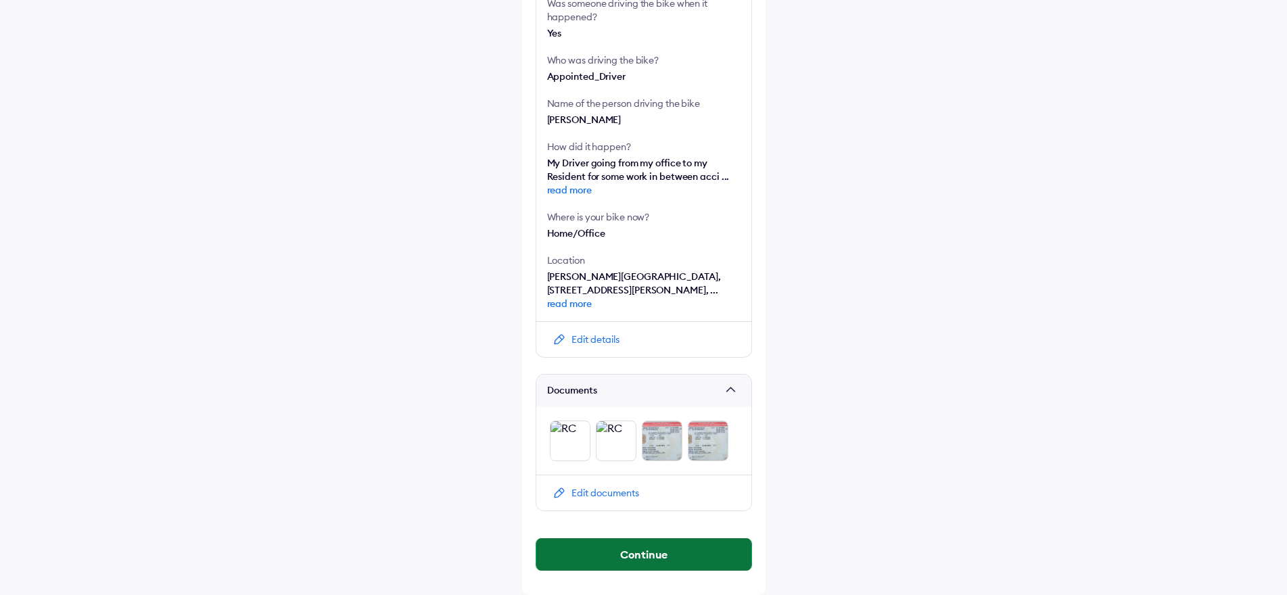
click at [666, 553] on button "Continue" at bounding box center [643, 554] width 215 height 32
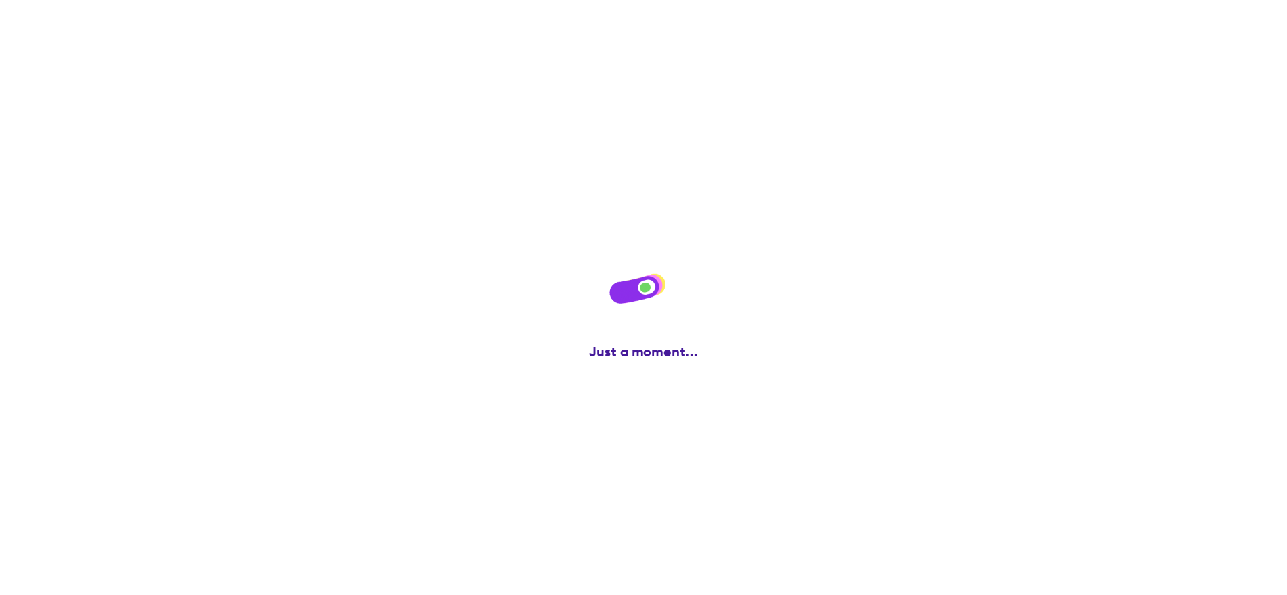
scroll to position [0, 0]
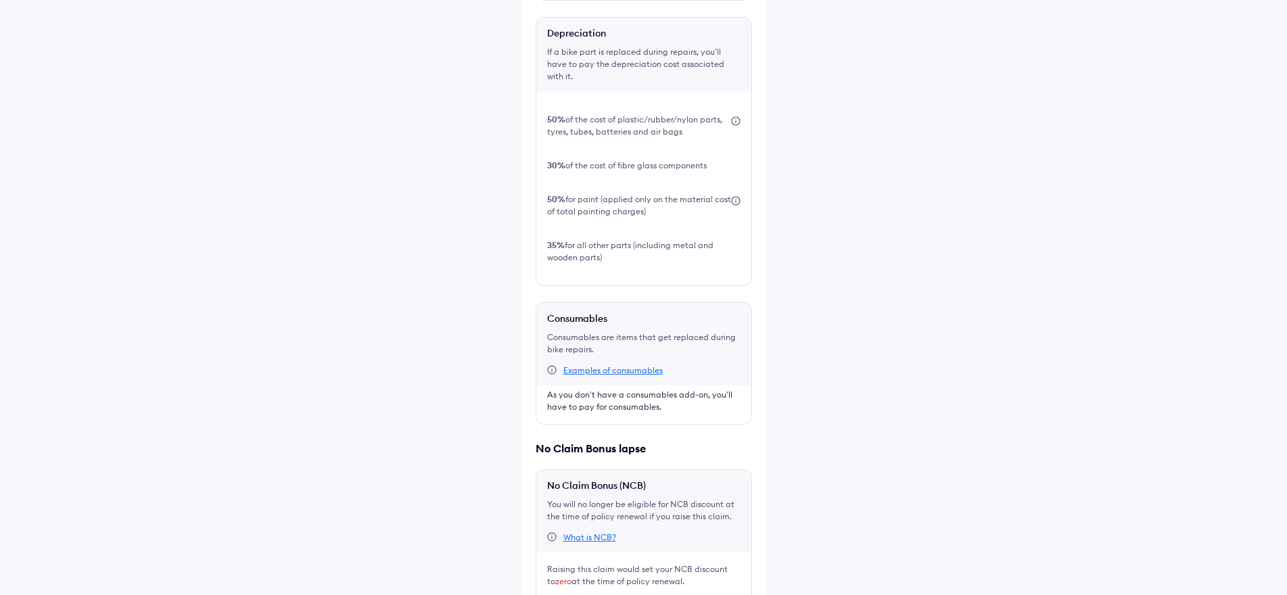
scroll to position [472, 0]
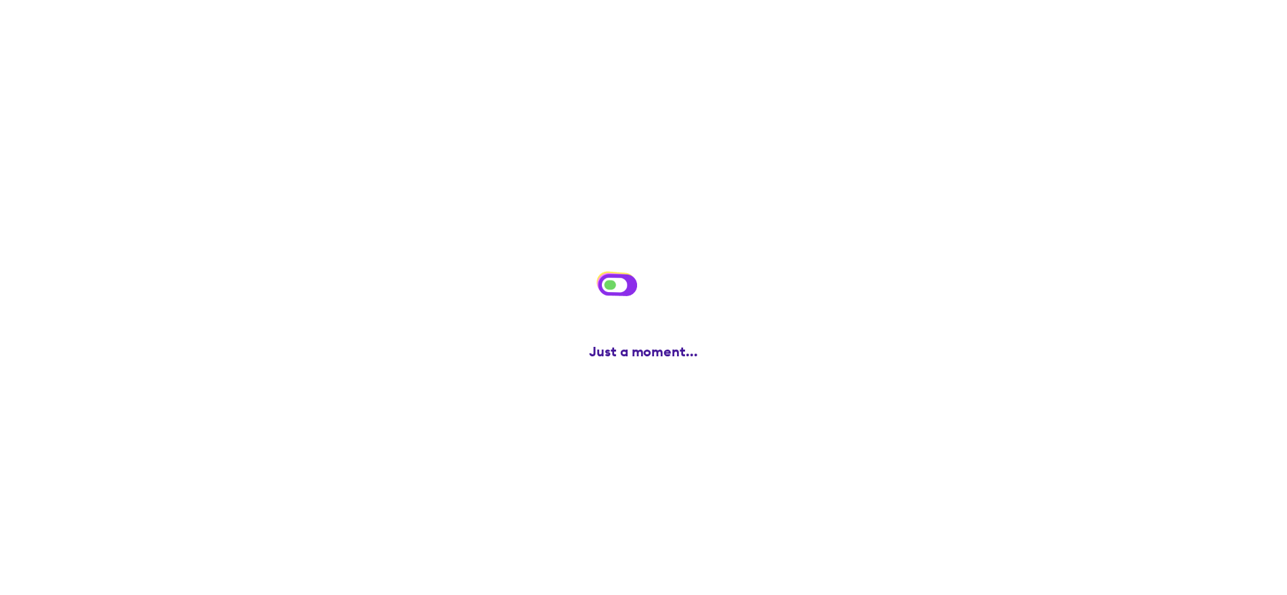
scroll to position [0, 0]
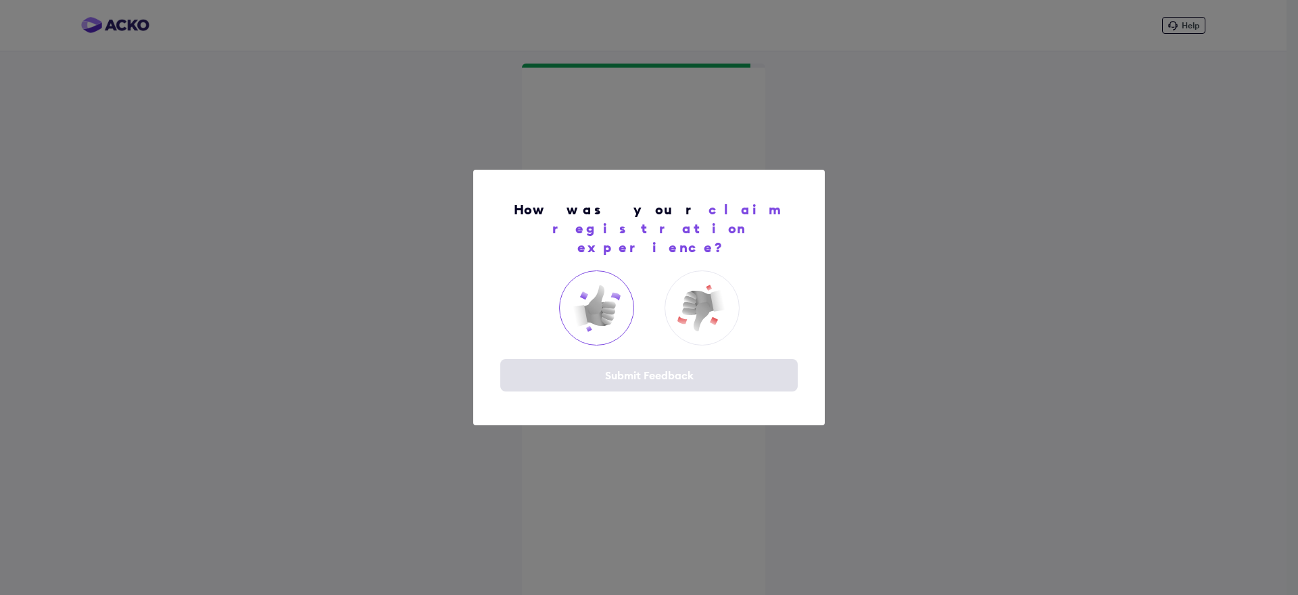
click at [612, 300] on img at bounding box center [596, 308] width 54 height 54
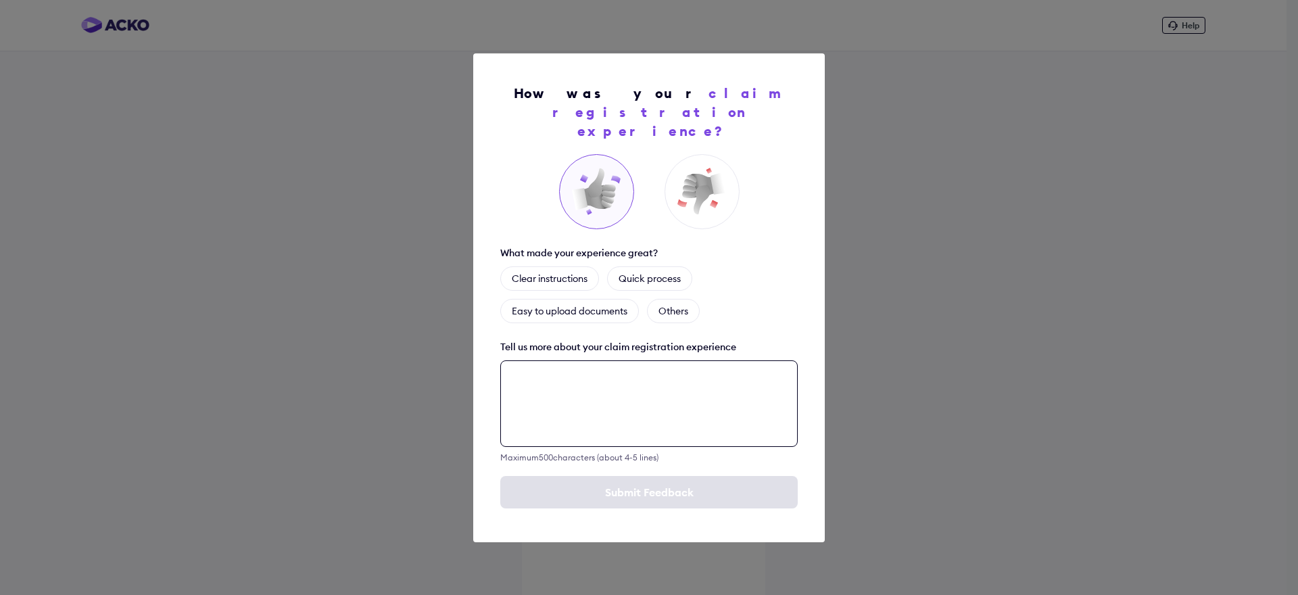
click at [701, 394] on textarea at bounding box center [649, 403] width 298 height 87
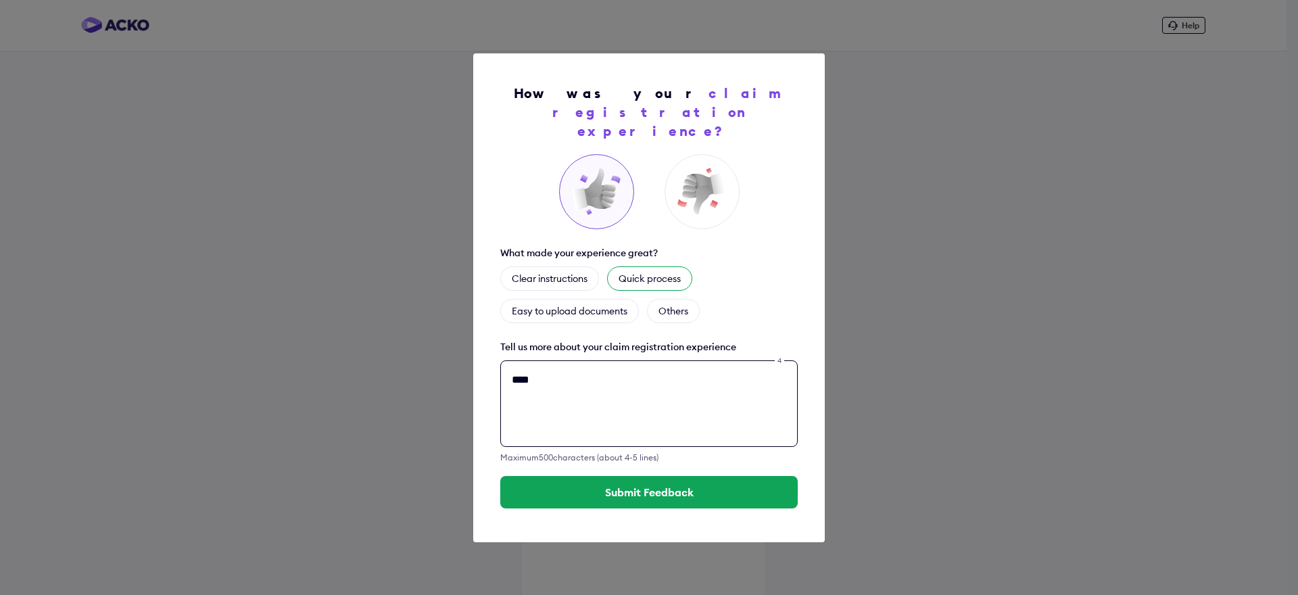
type textarea "****"
click at [668, 275] on div "Quick process" at bounding box center [649, 278] width 85 height 24
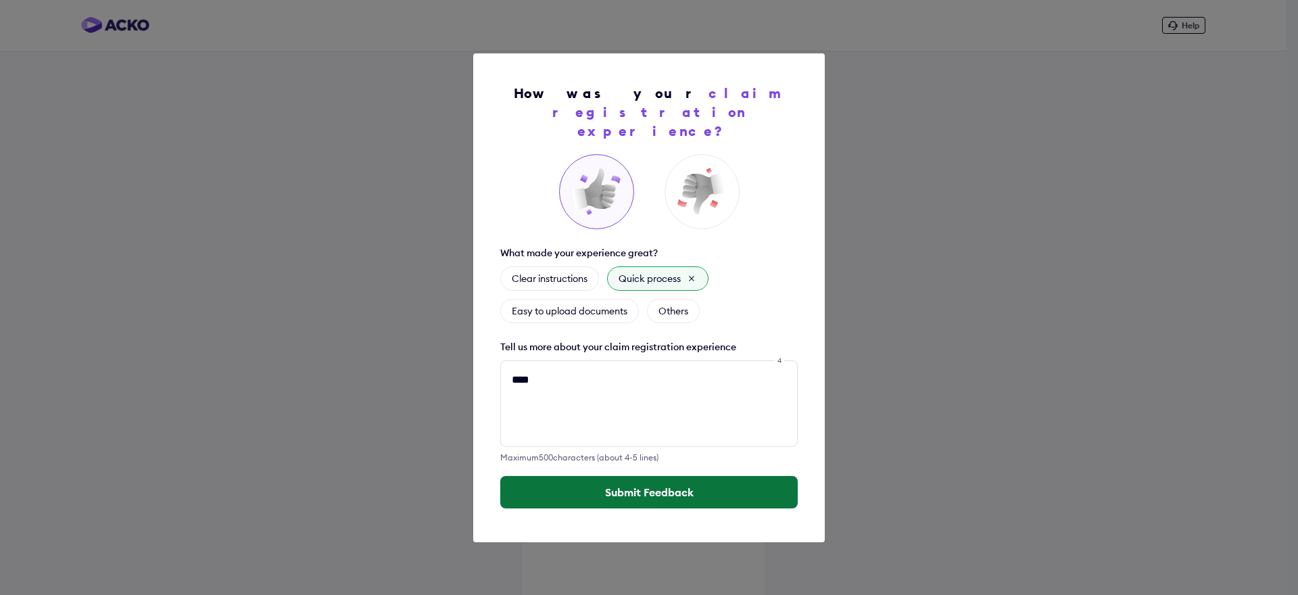
click at [667, 486] on button "Submit Feedback" at bounding box center [649, 492] width 298 height 32
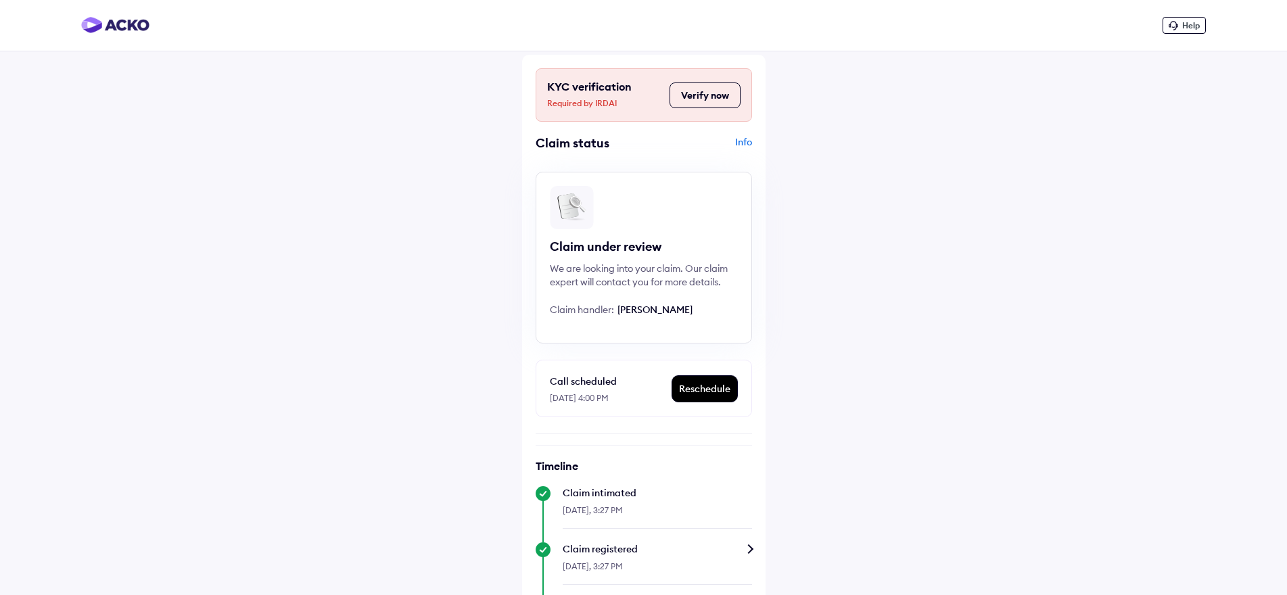
click at [700, 93] on button "Verify now" at bounding box center [704, 95] width 71 height 26
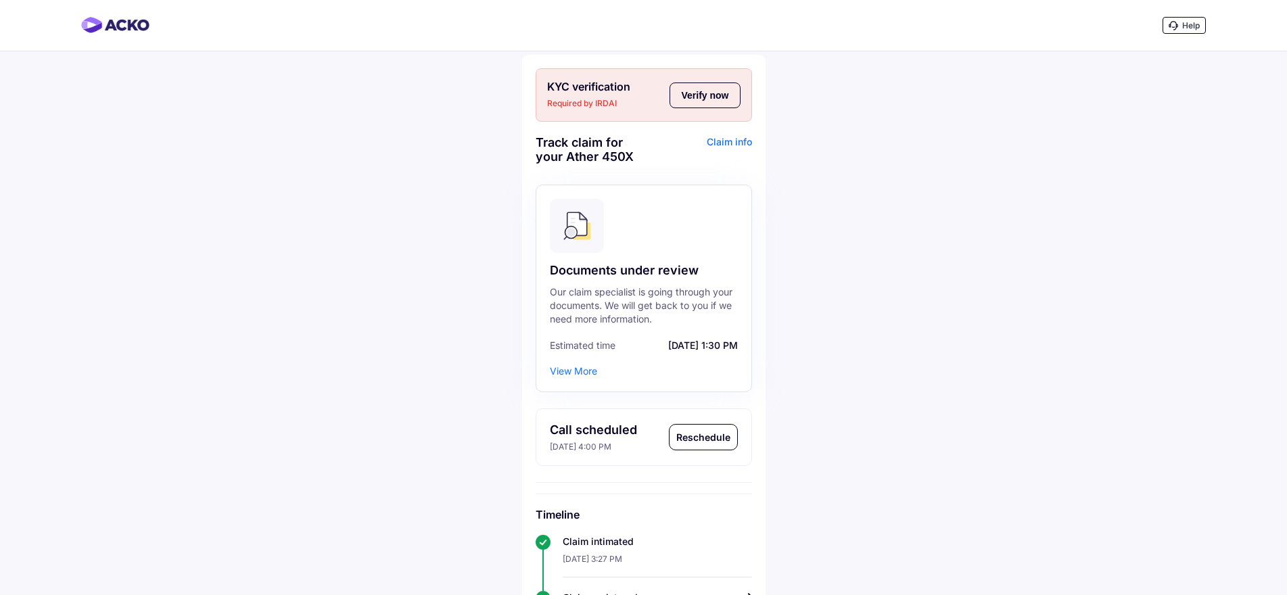
click at [738, 143] on div "Claim info" at bounding box center [699, 154] width 105 height 39
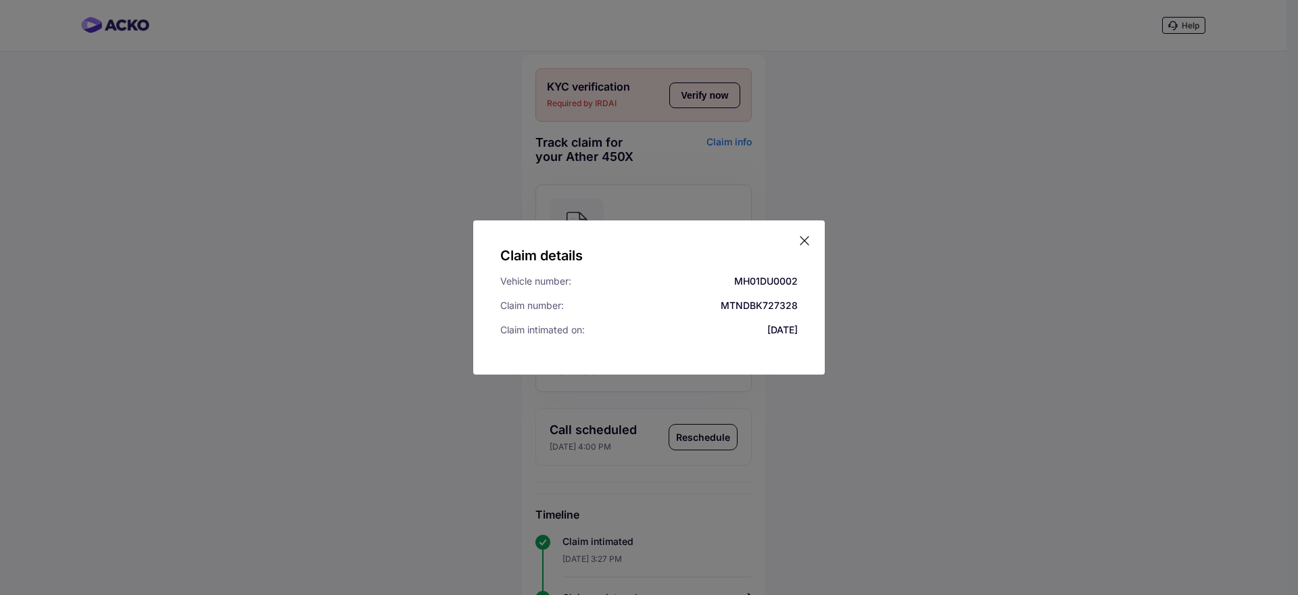
click at [801, 239] on icon at bounding box center [805, 241] width 14 height 14
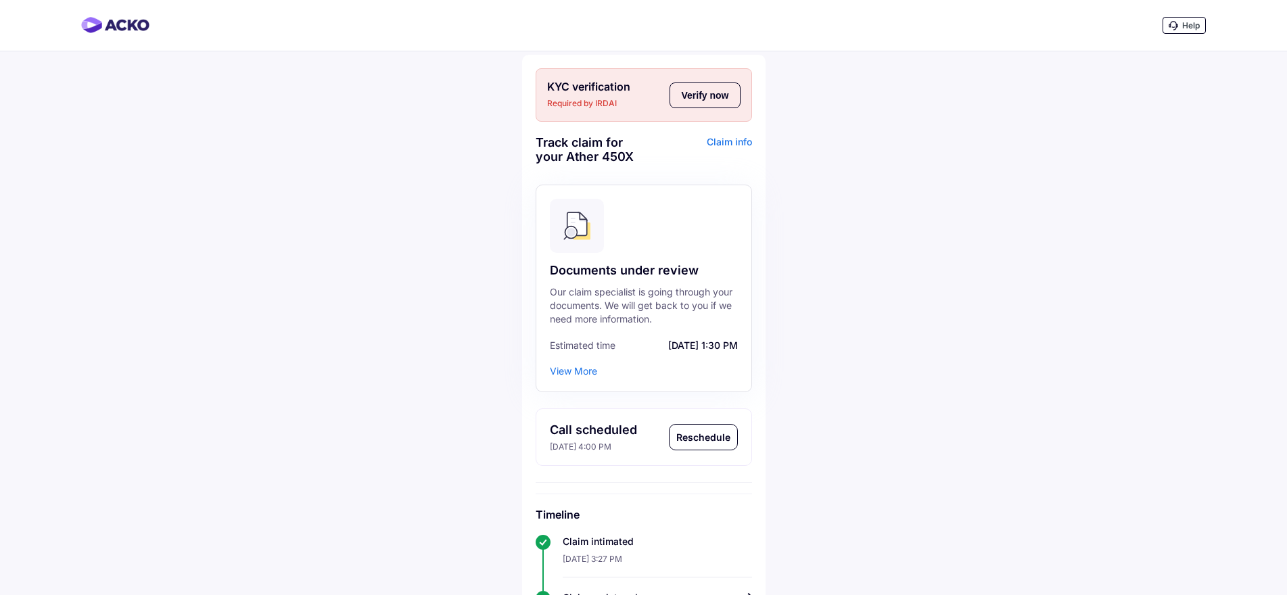
click at [568, 371] on div "View More" at bounding box center [573, 371] width 47 height 14
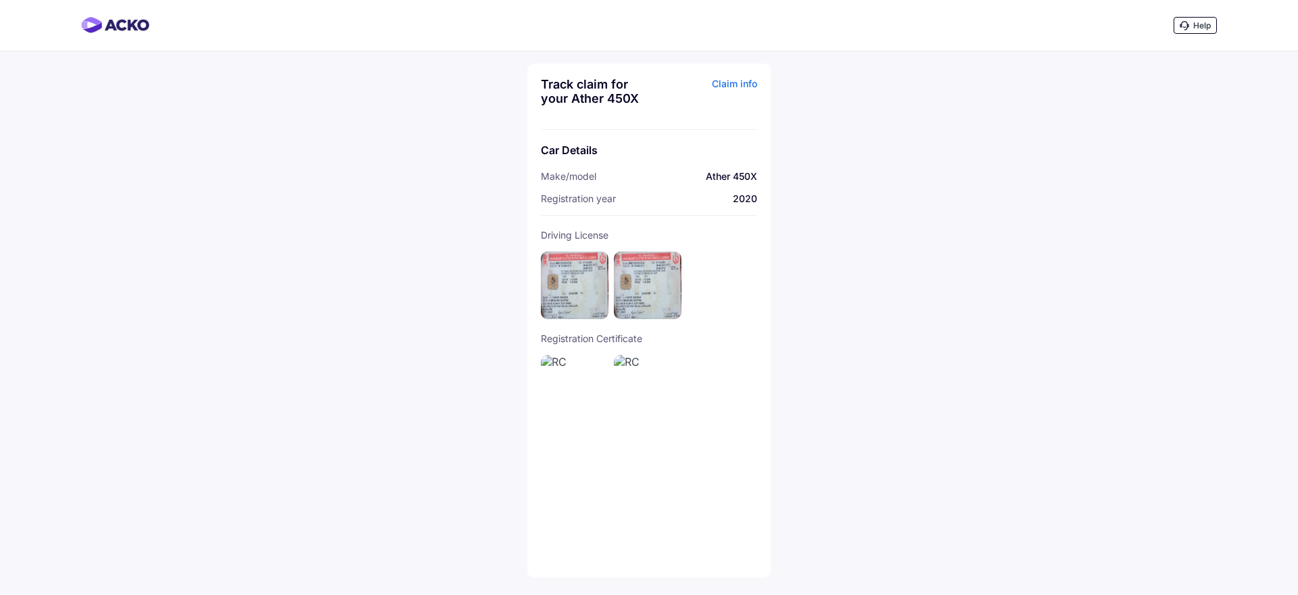
click at [295, 467] on div "Help Track claim for your Ather 450X Claim info Car Details Make/model Ather 45…" at bounding box center [649, 297] width 1298 height 595
